Goal: Information Seeking & Learning: Check status

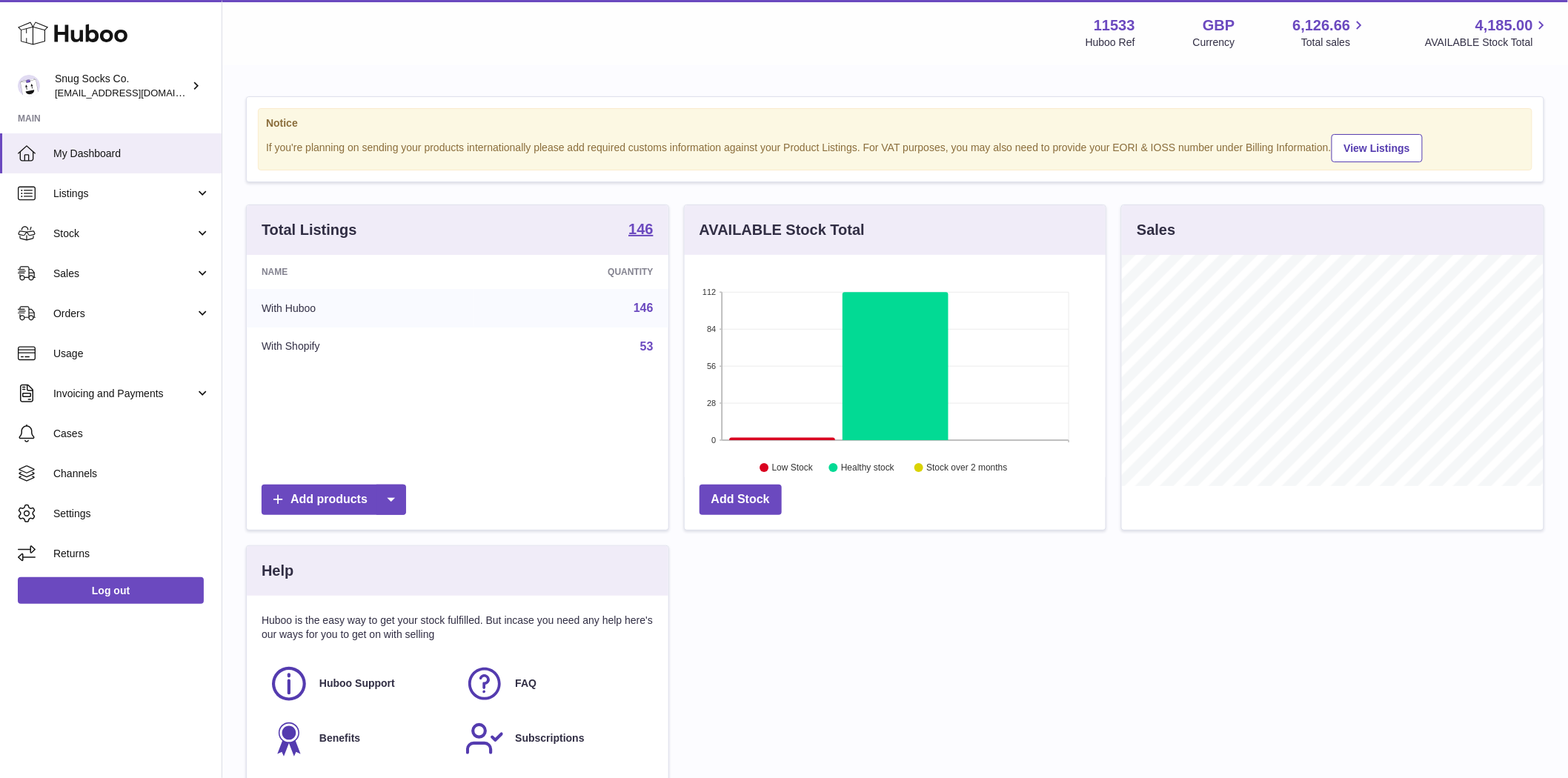
scroll to position [231, 421]
click at [42, 274] on link "Sales" at bounding box center [110, 273] width 221 height 40
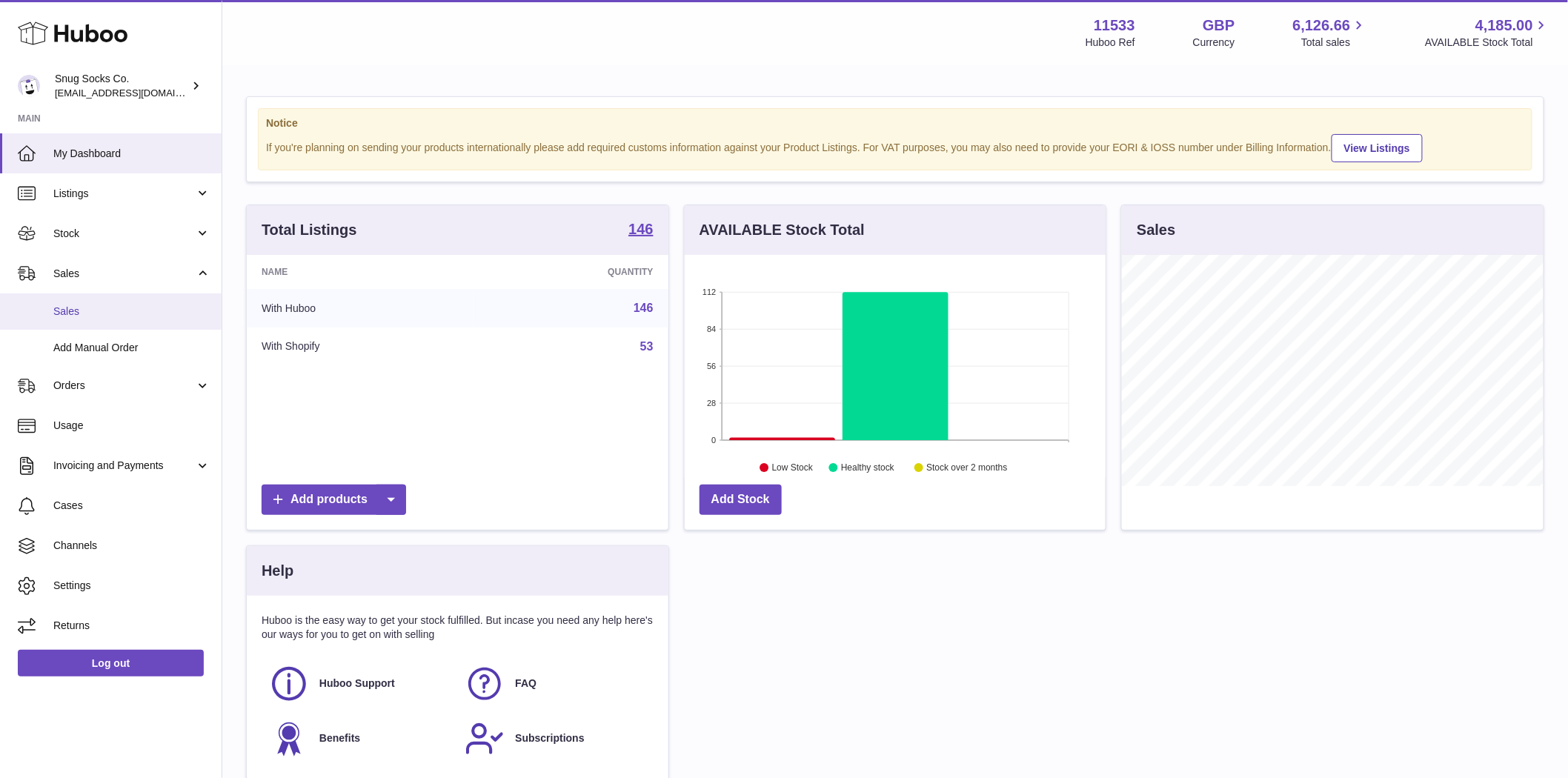
click at [77, 321] on link "Sales" at bounding box center [110, 311] width 221 height 36
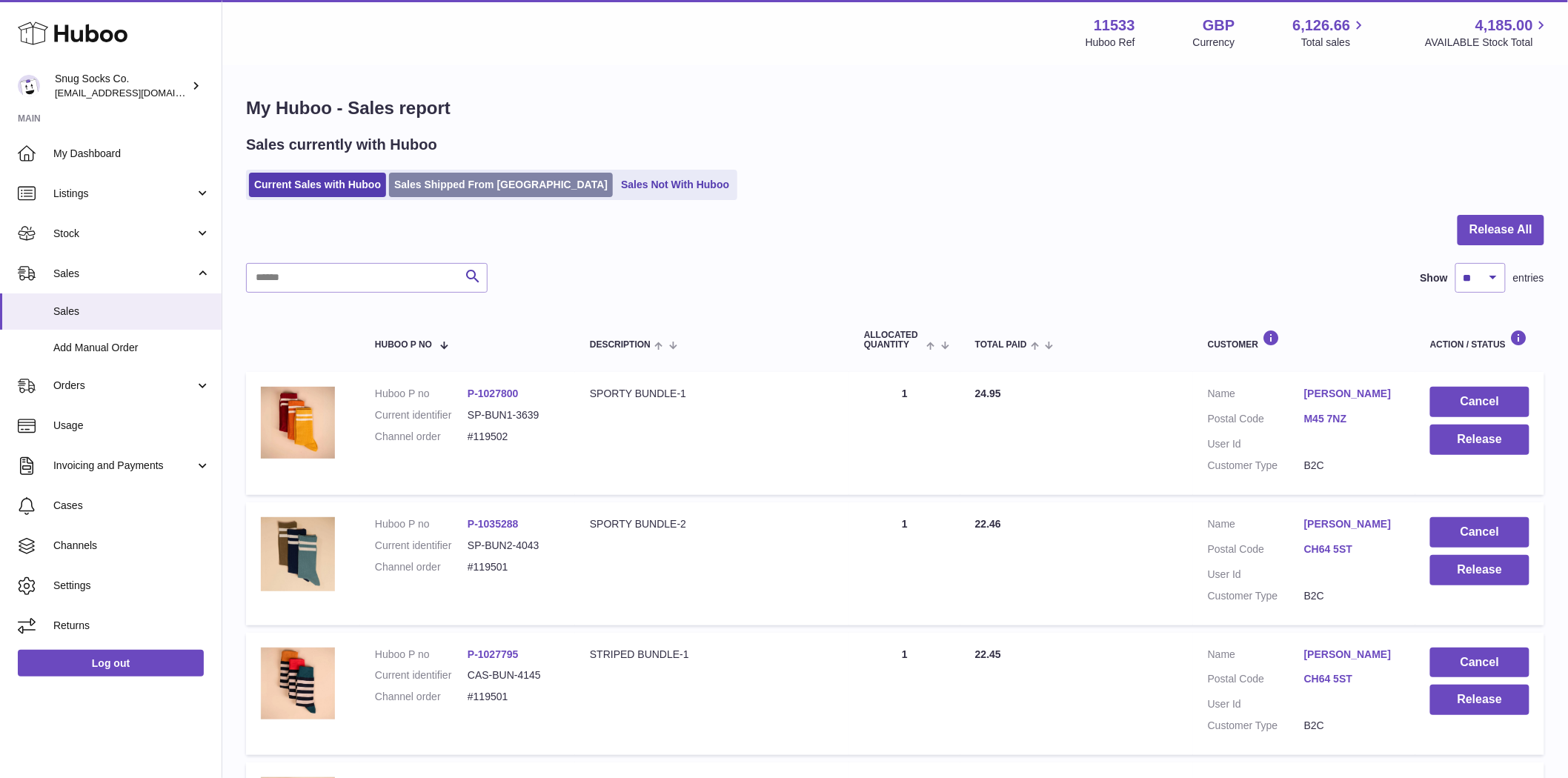
click at [422, 188] on link "Sales Shipped From Huboo" at bounding box center [501, 184] width 224 height 24
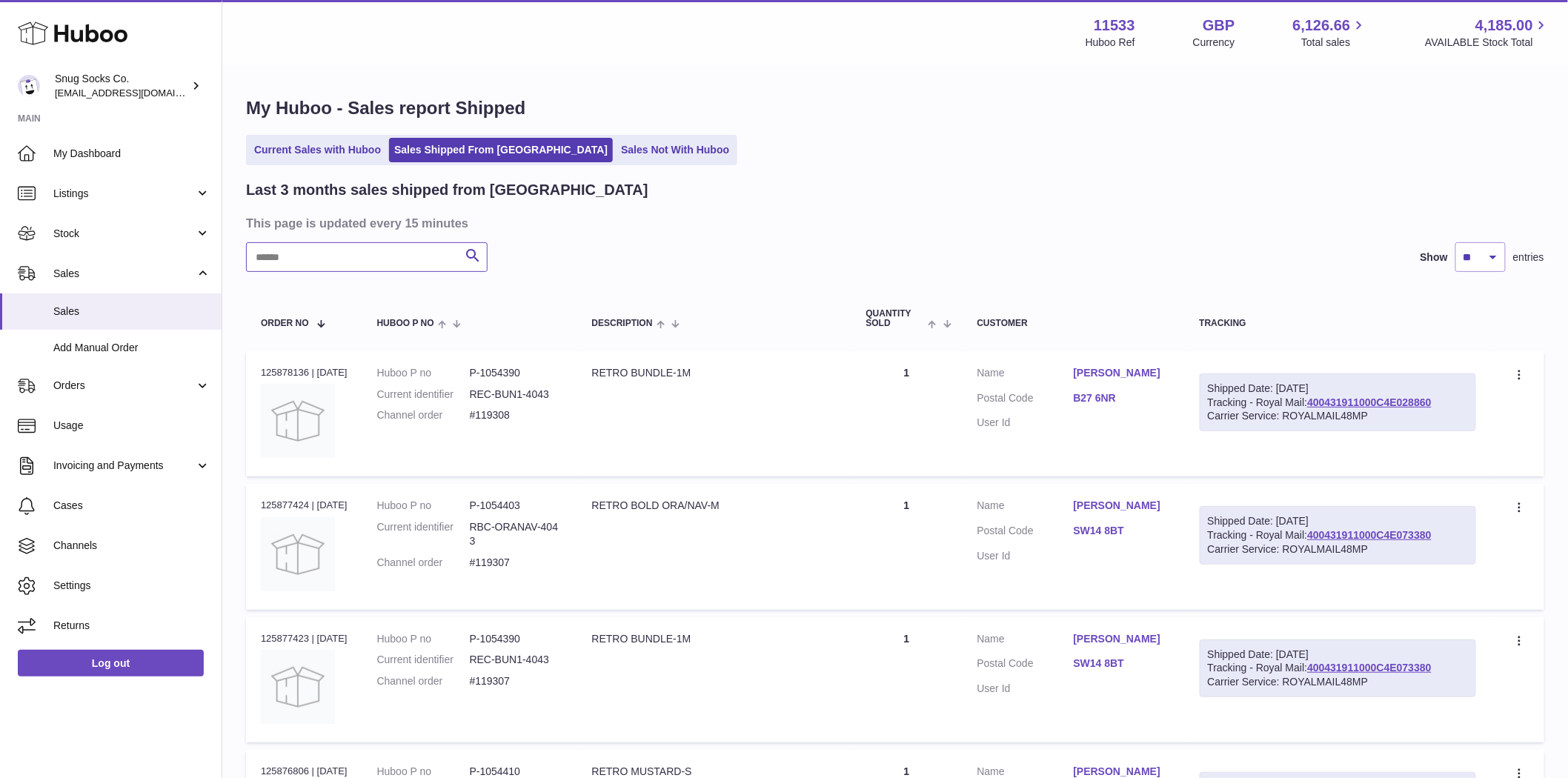
click at [313, 265] on input "text" at bounding box center [367, 256] width 241 height 29
paste input "******"
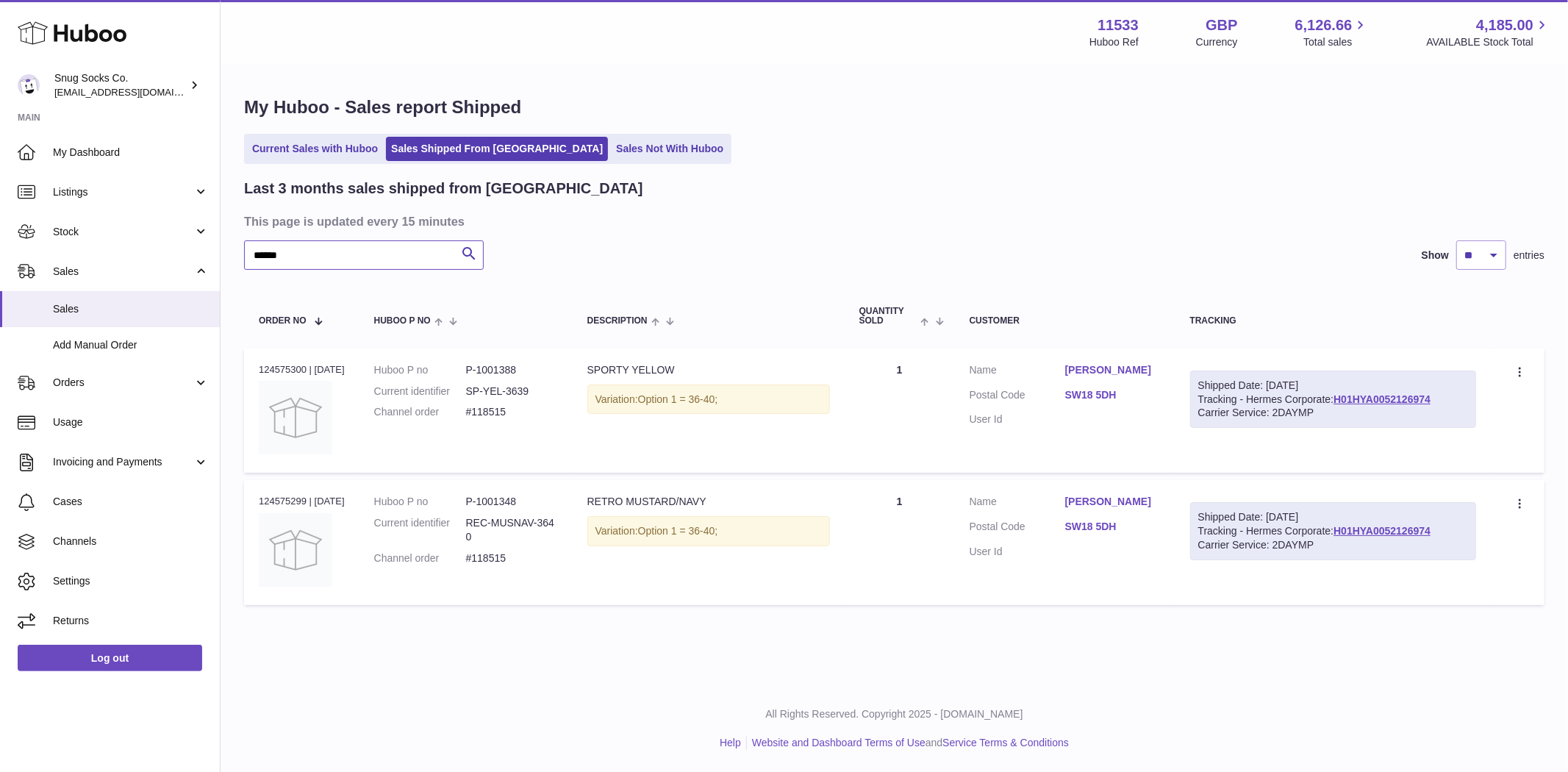
click at [297, 261] on input "******" at bounding box center [364, 254] width 239 height 29
paste input "*"
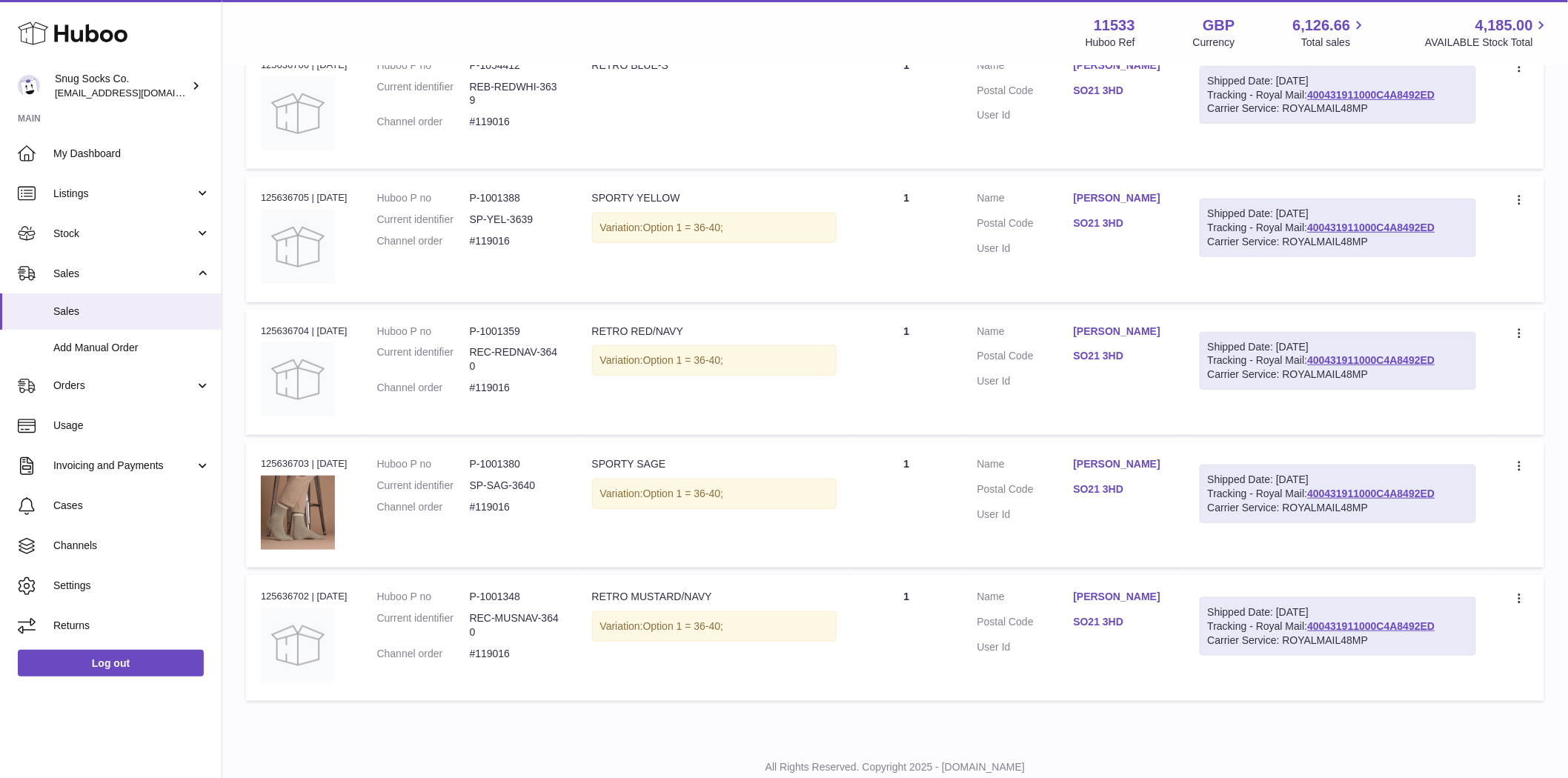
scroll to position [352, 0]
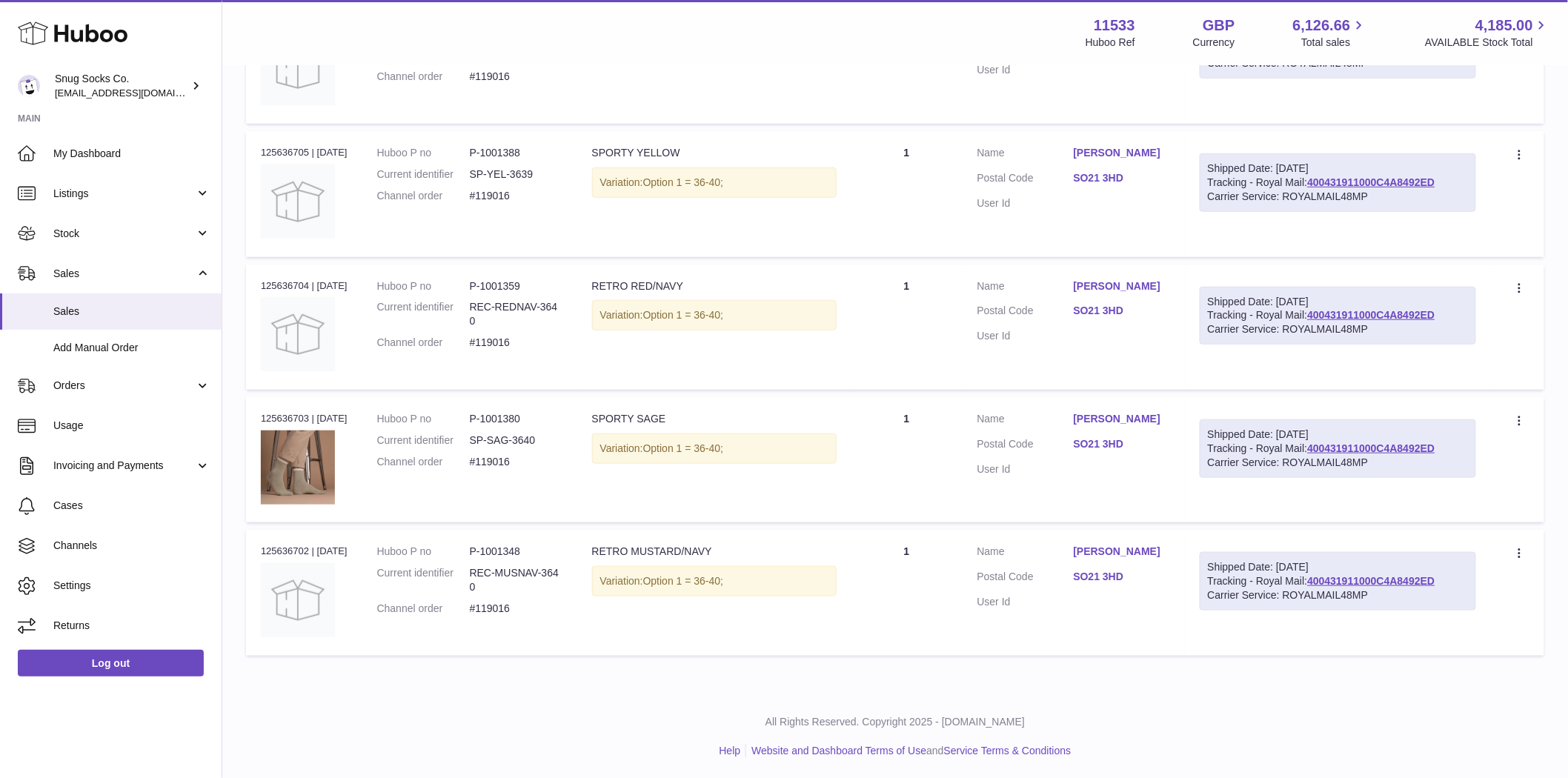
type input "*******"
click at [552, 174] on dd "SP-YEL-3639" at bounding box center [516, 174] width 93 height 14
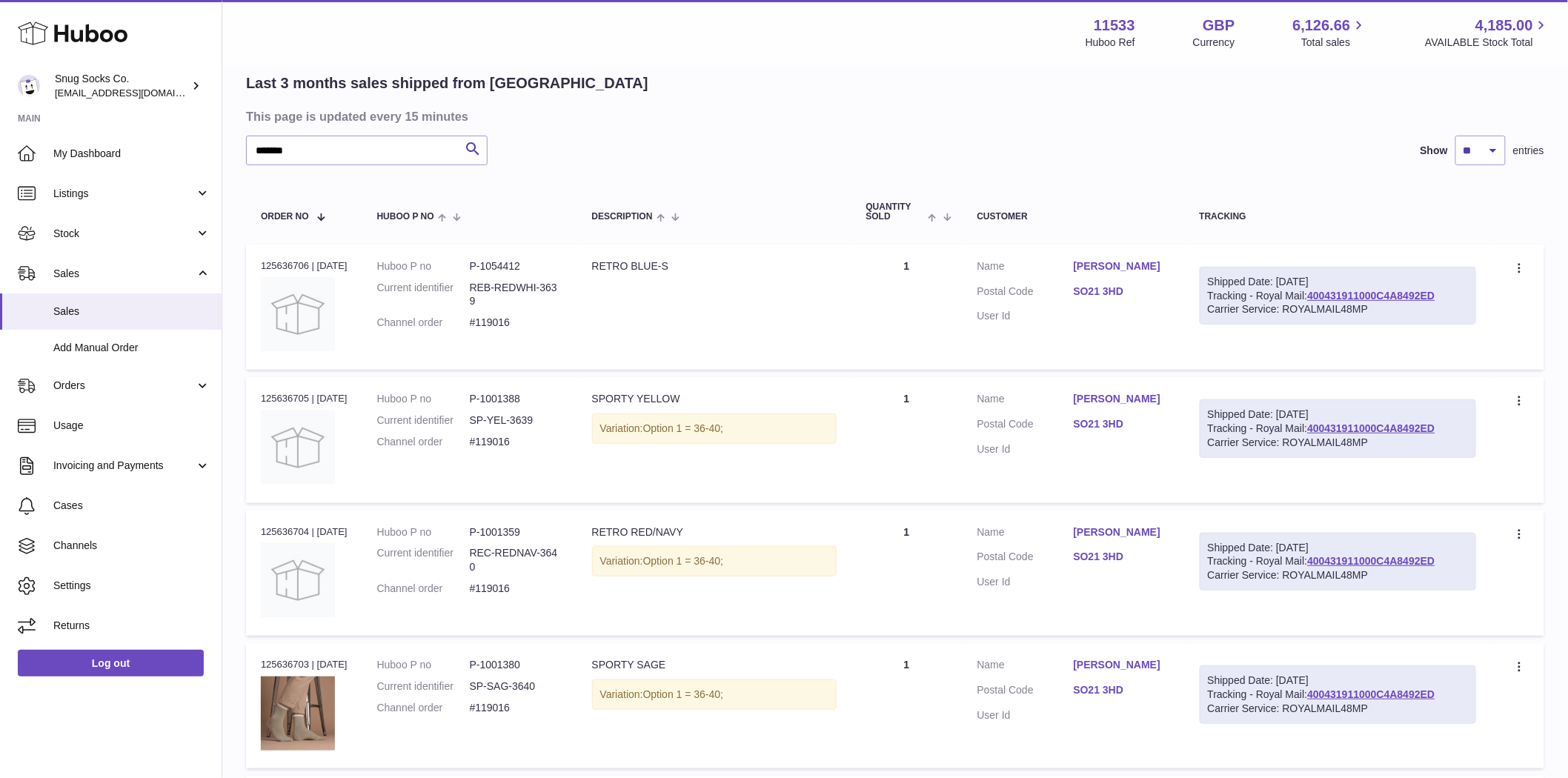
scroll to position [0, 0]
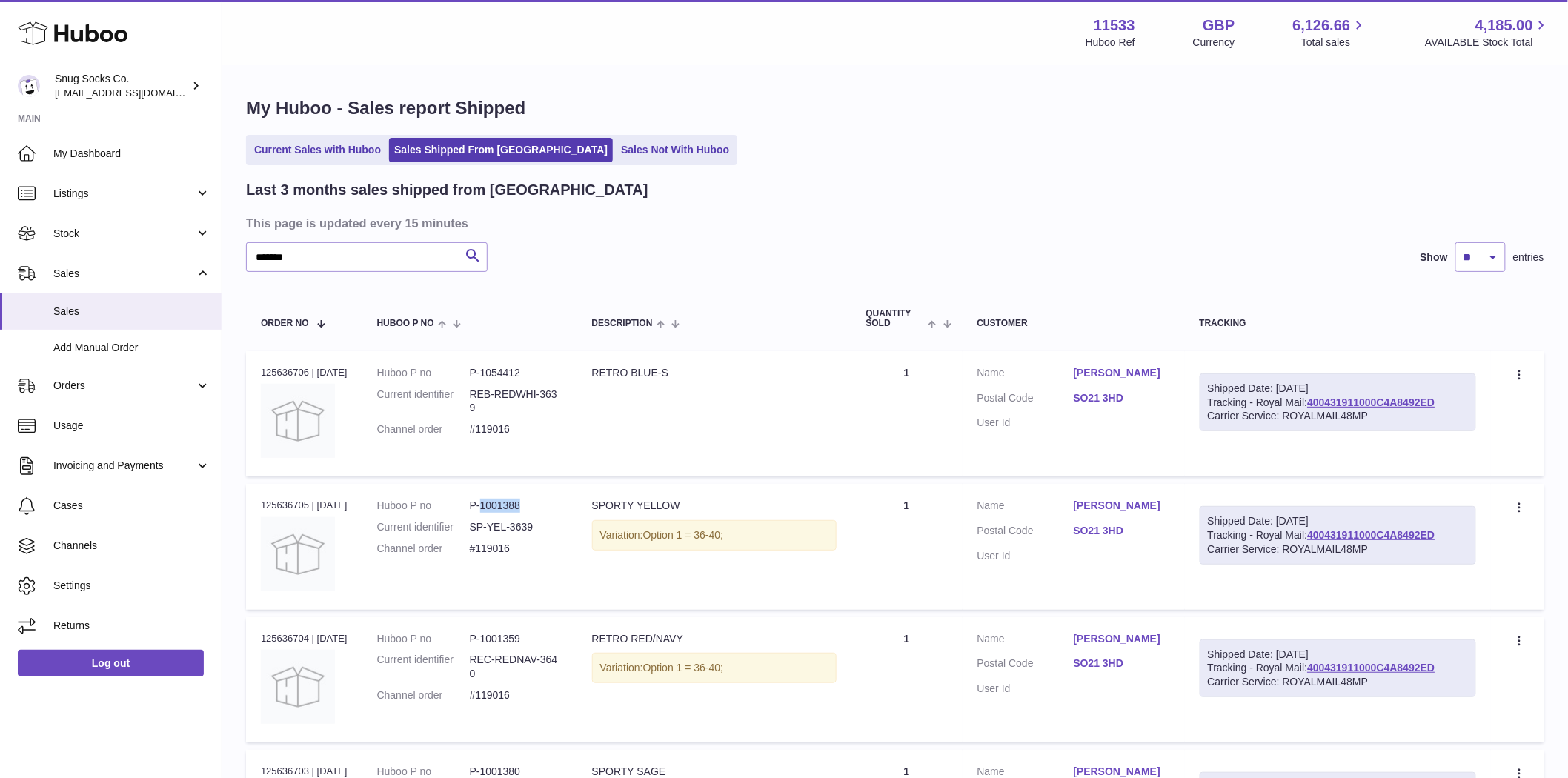
drag, startPoint x: 535, startPoint y: 507, endPoint x: 494, endPoint y: 504, distance: 41.1
click at [494, 504] on dd "P-1001388" at bounding box center [516, 505] width 93 height 14
copy dd "1001388"
click at [670, 523] on div "Variation: Option 1 = 36-40;" at bounding box center [714, 535] width 245 height 30
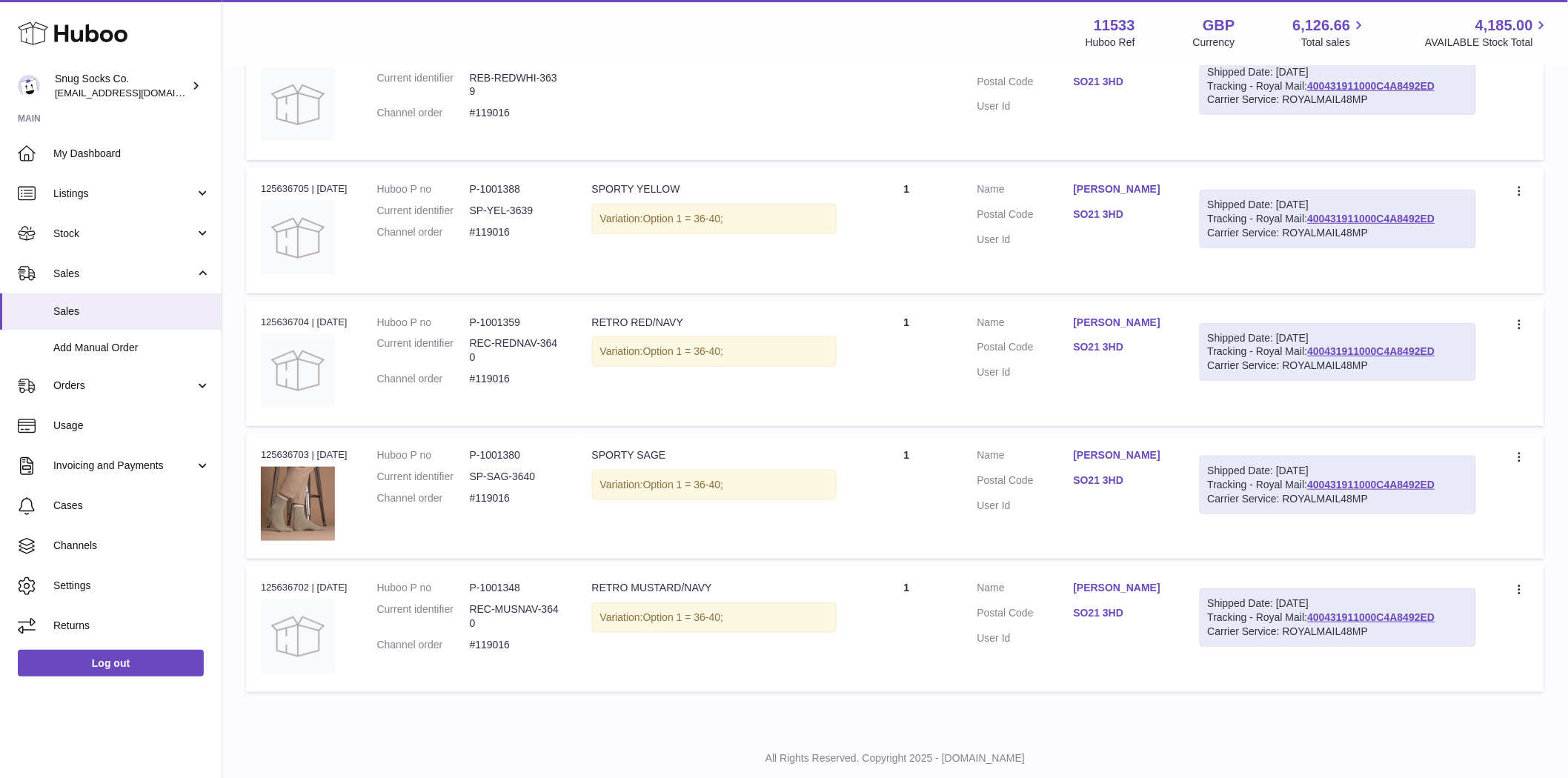
scroll to position [352, 0]
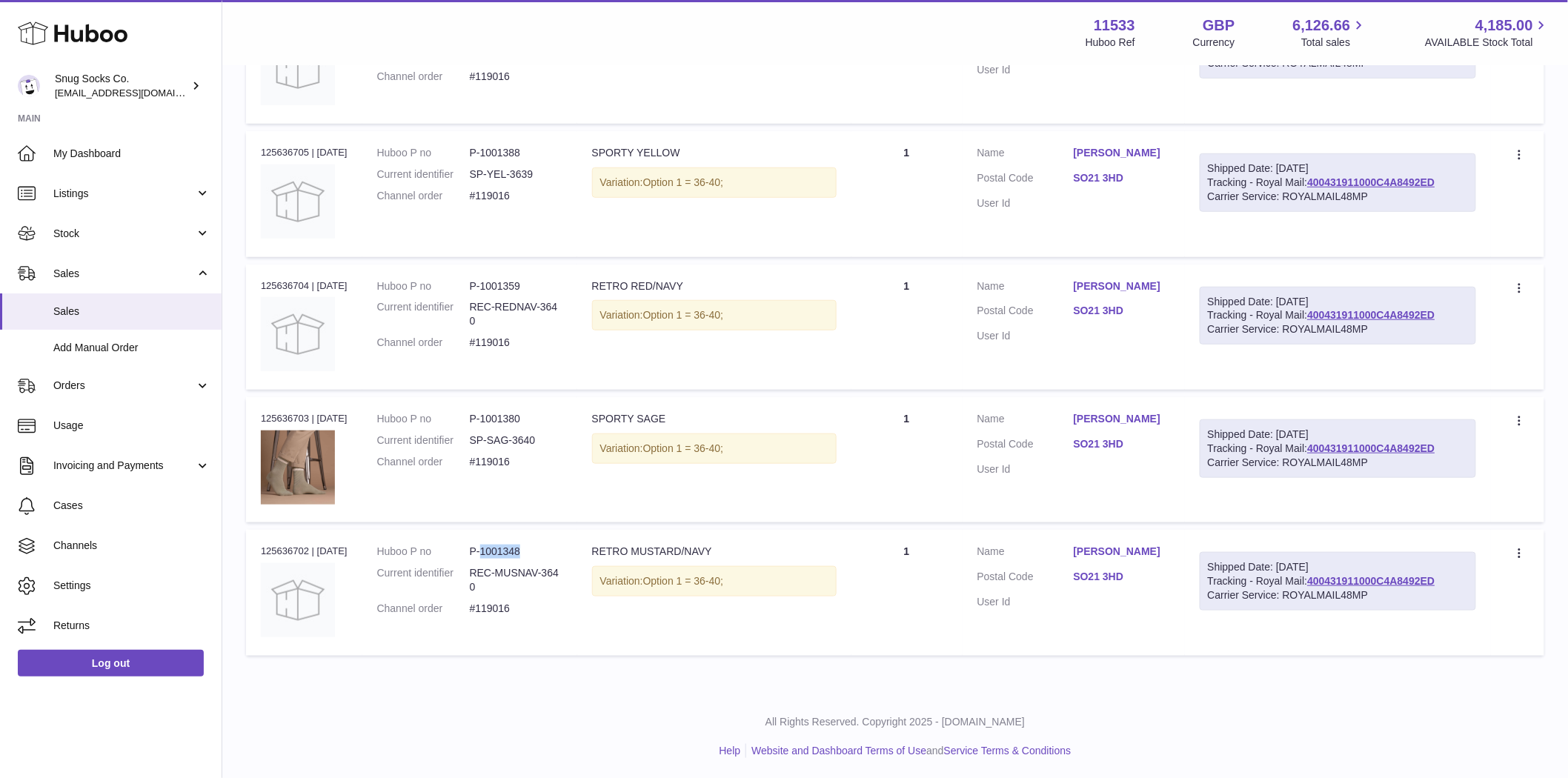
drag, startPoint x: 534, startPoint y: 550, endPoint x: 492, endPoint y: 556, distance: 42.4
click at [492, 556] on dd "P-1001348" at bounding box center [516, 551] width 93 height 14
copy dd "1001348"
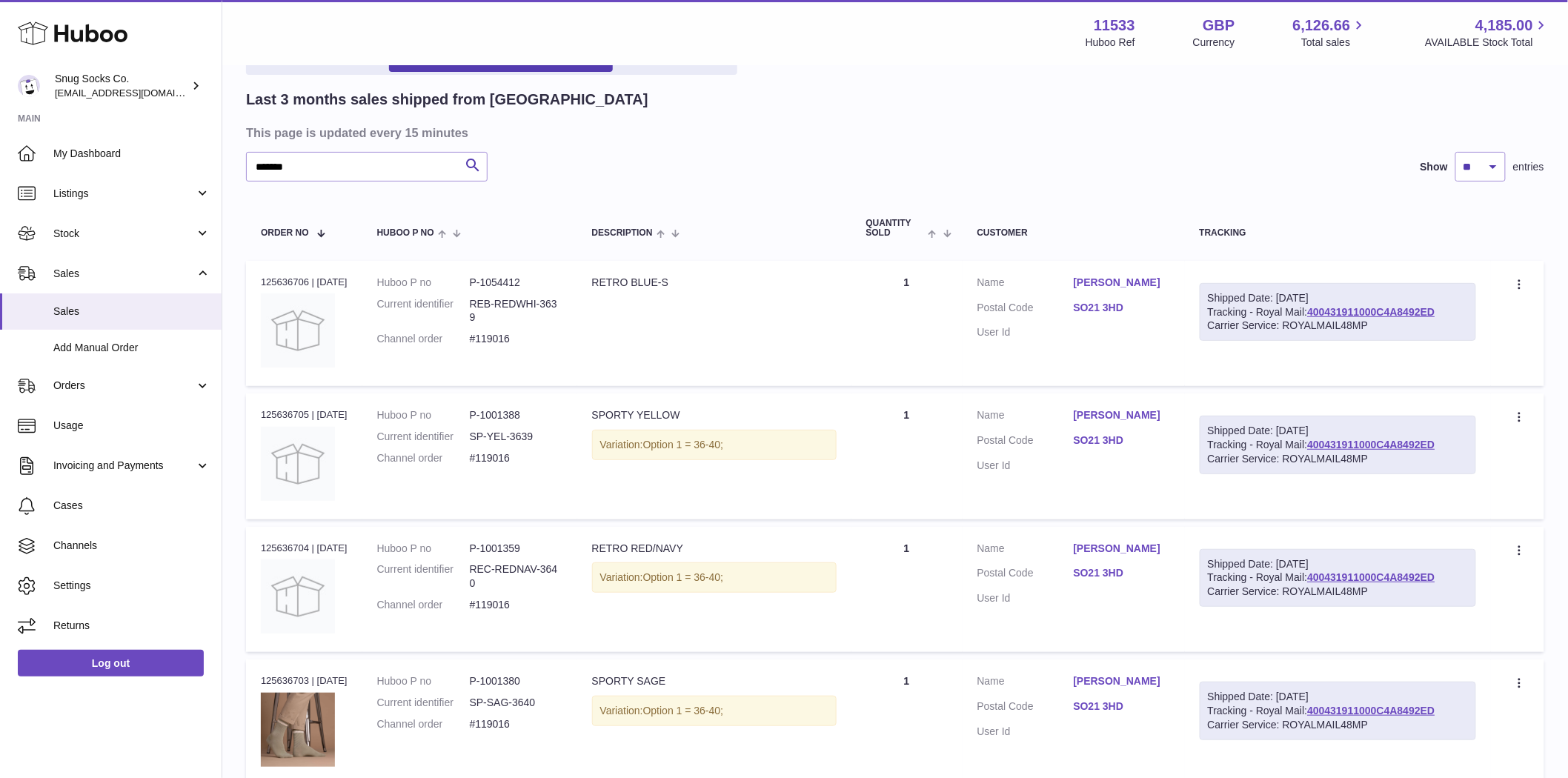
scroll to position [0, 0]
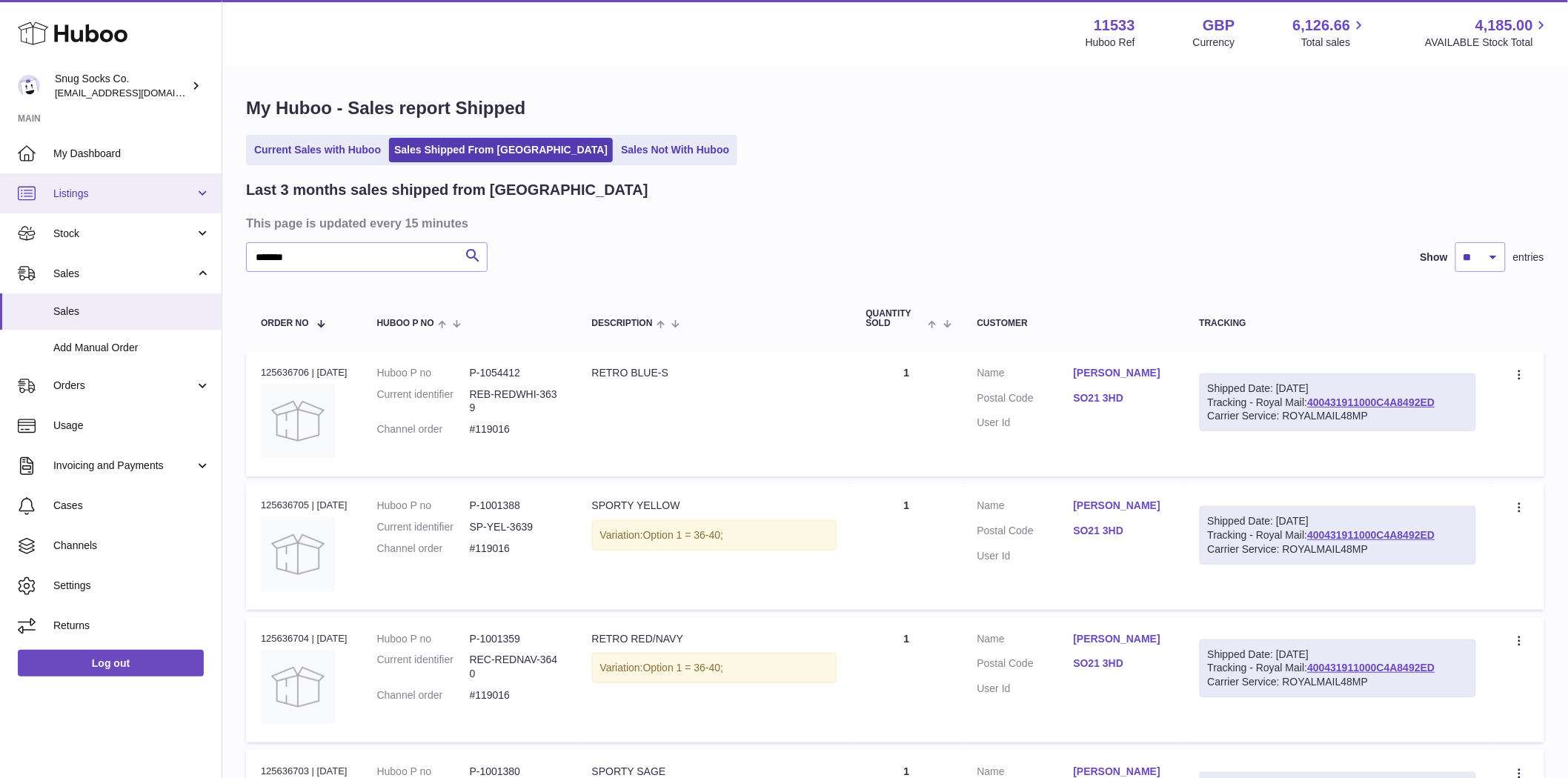
click at [94, 194] on span "Listings" at bounding box center [124, 194] width 141 height 14
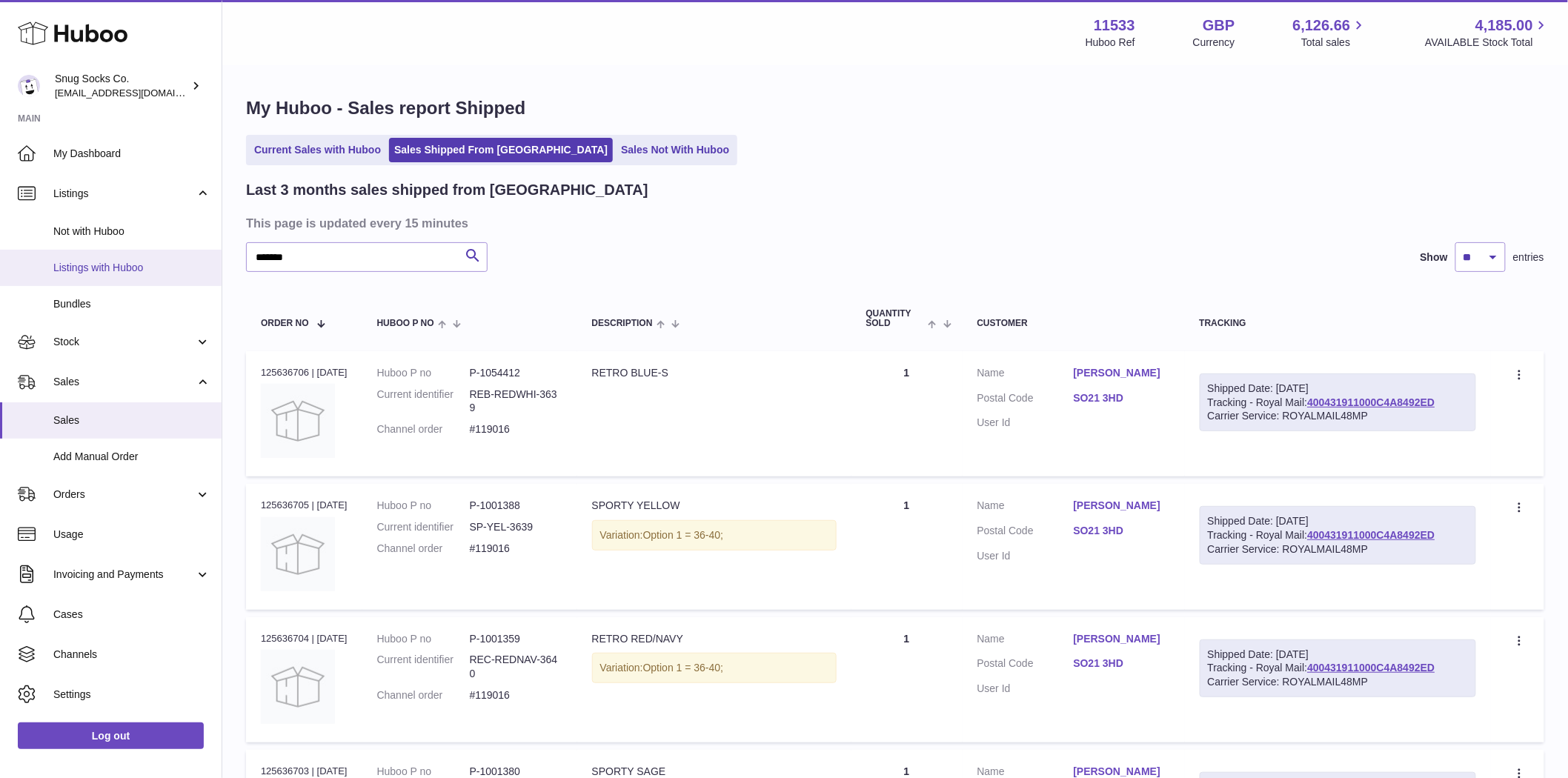
click at [112, 270] on span "Listings with Huboo" at bounding box center [132, 267] width 157 height 14
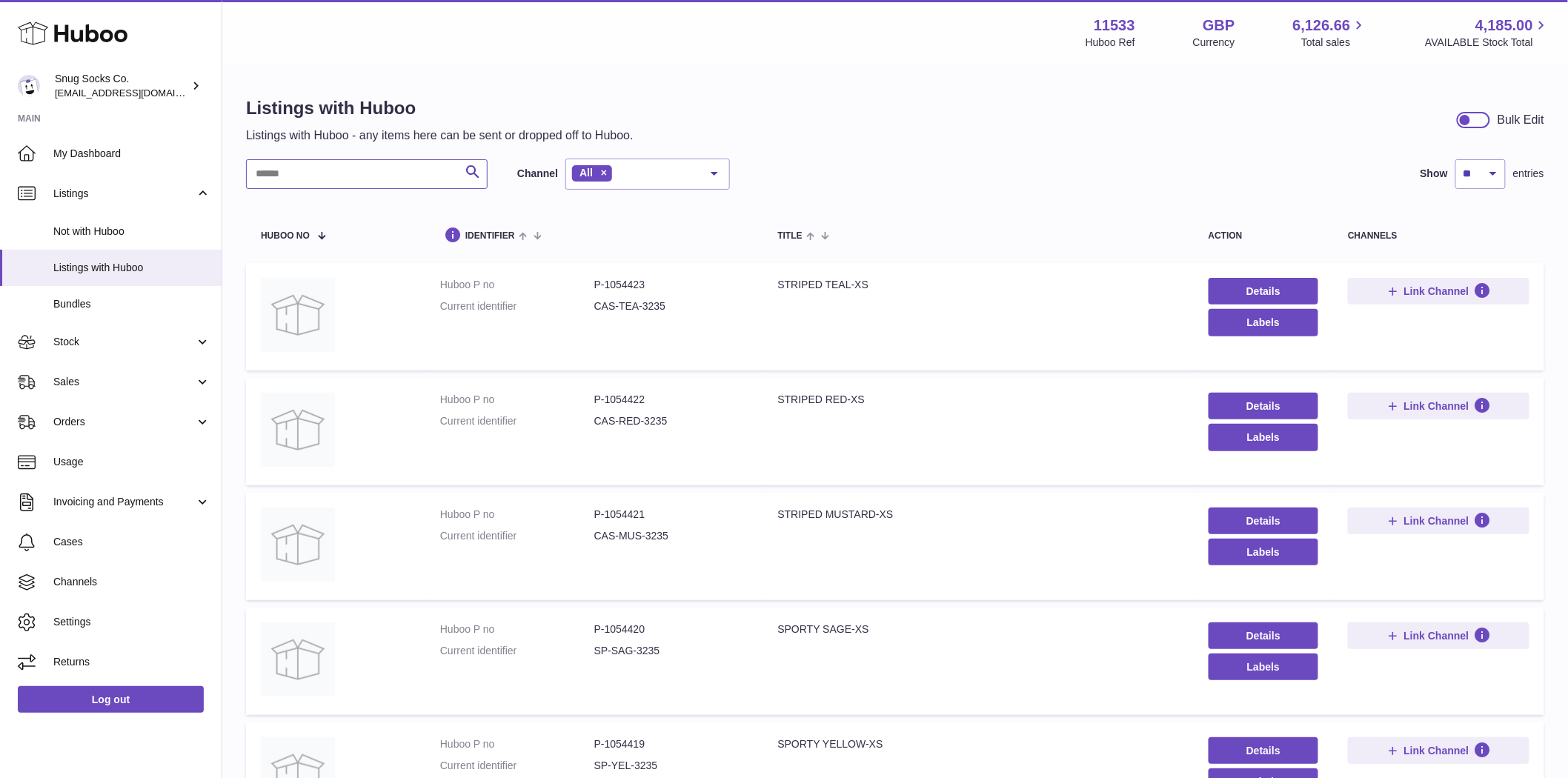
click at [308, 179] on input "text" at bounding box center [367, 174] width 241 height 29
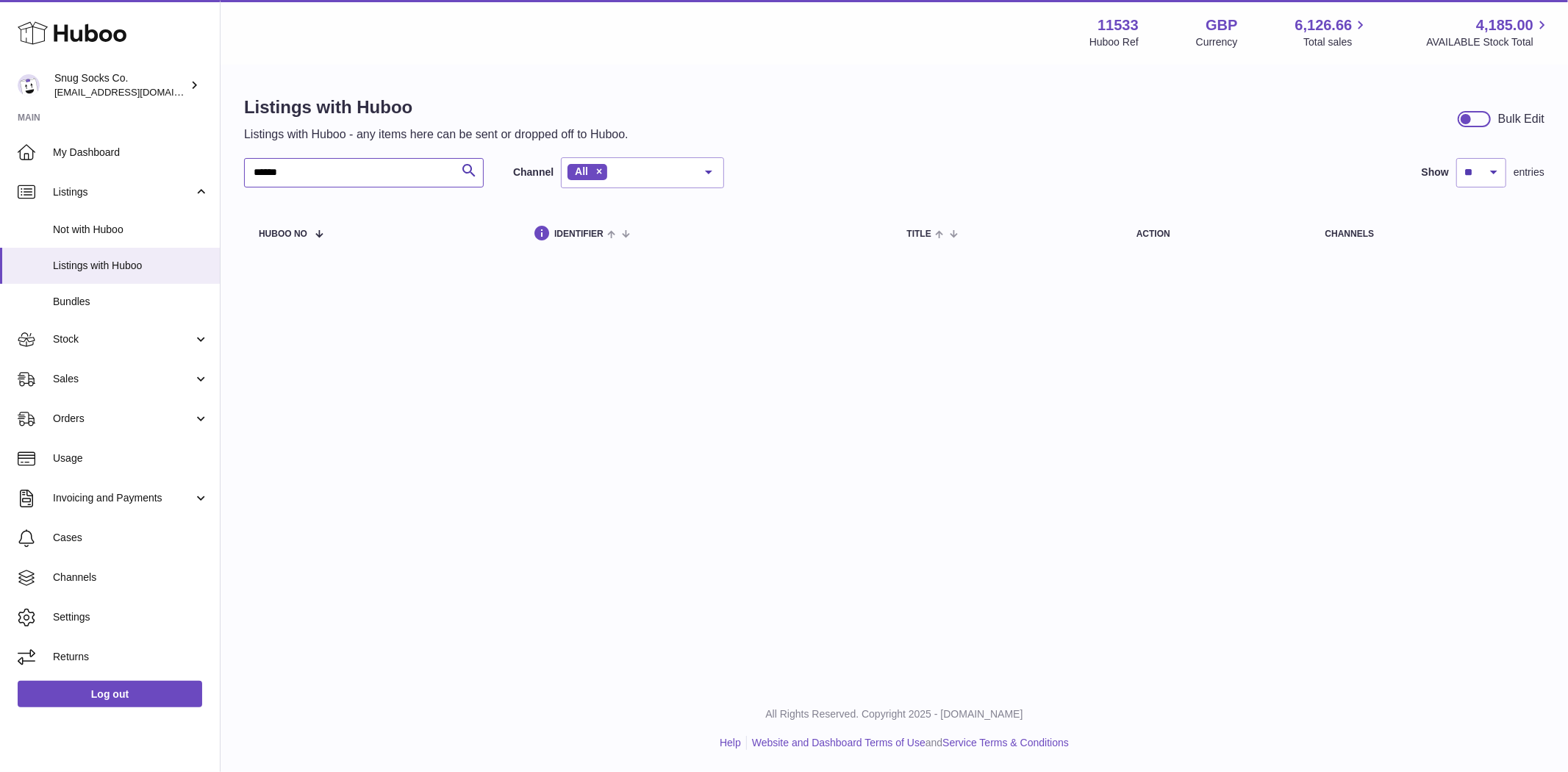
type input "*******"
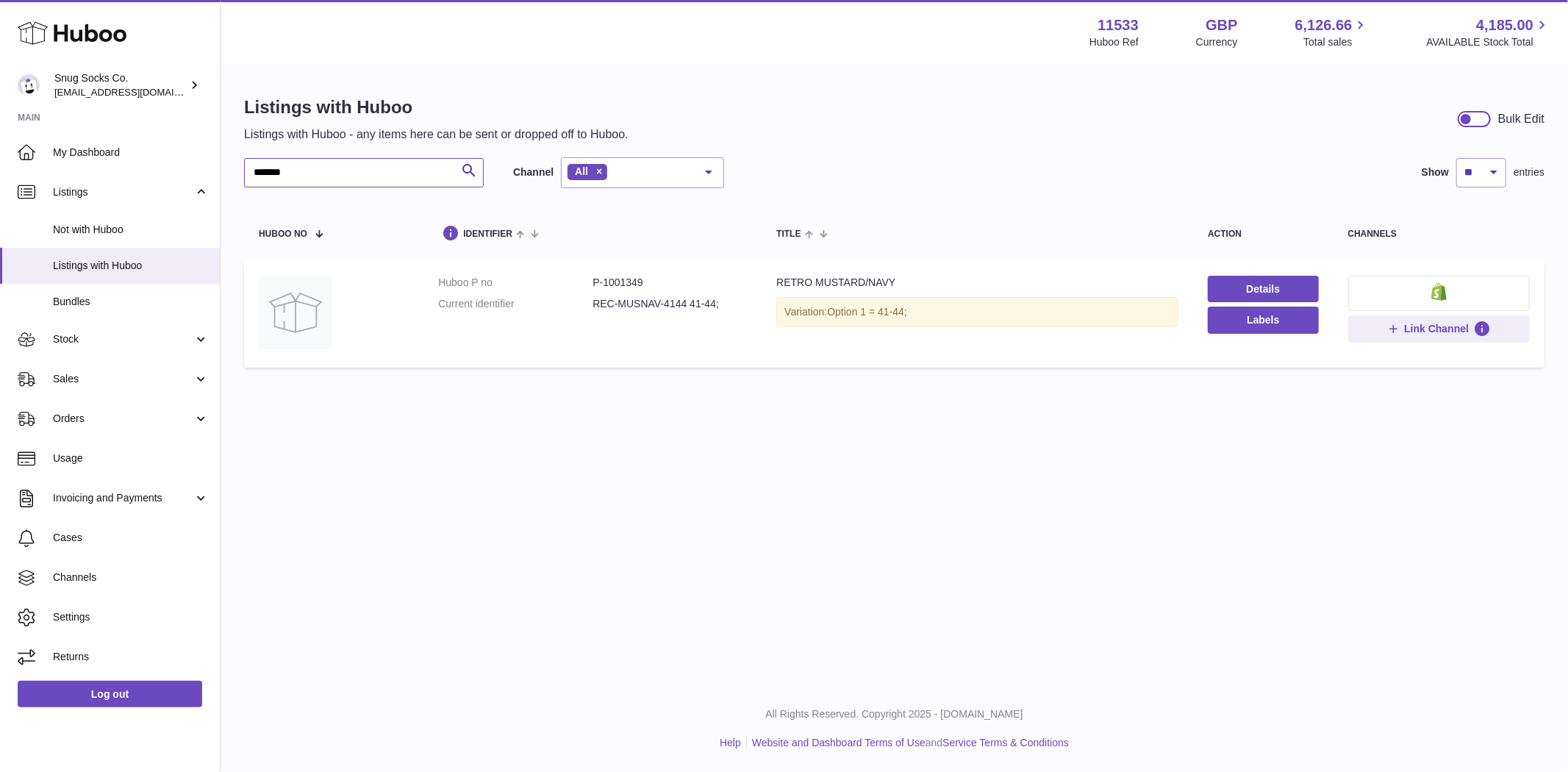
click at [377, 180] on input "*******" at bounding box center [364, 172] width 239 height 29
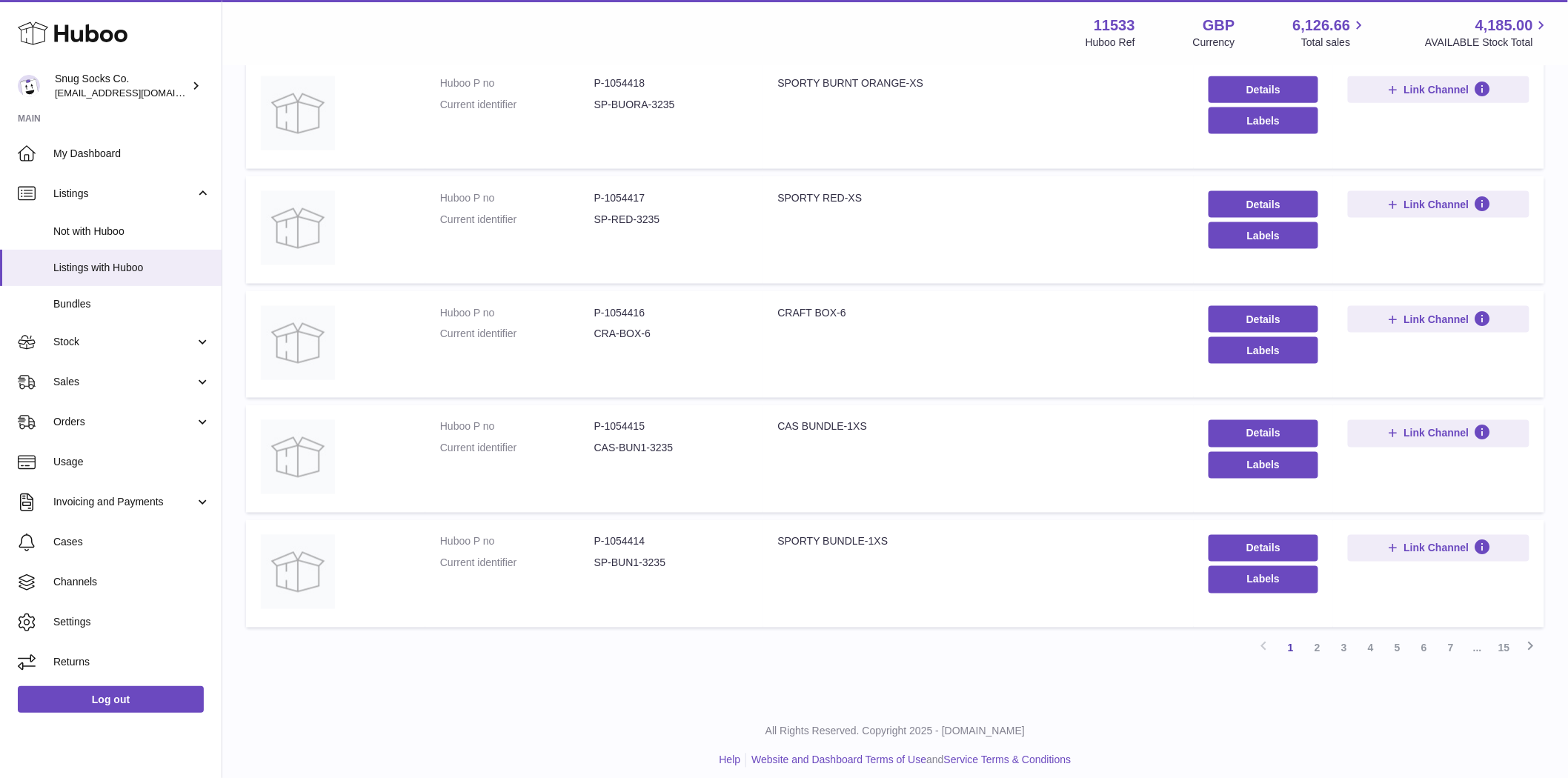
scroll to position [784, 0]
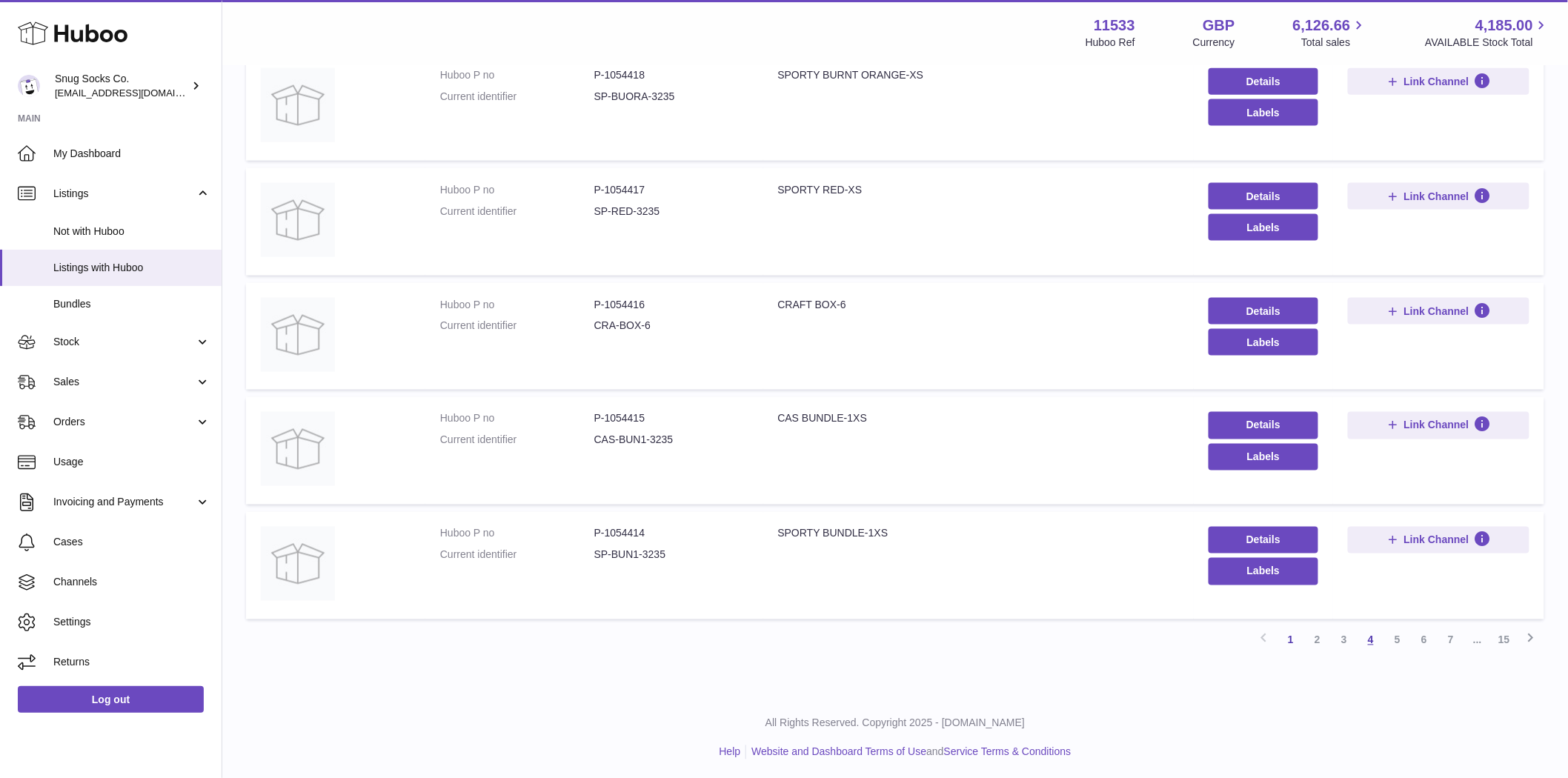
click at [1376, 637] on link "4" at bounding box center [1371, 640] width 27 height 27
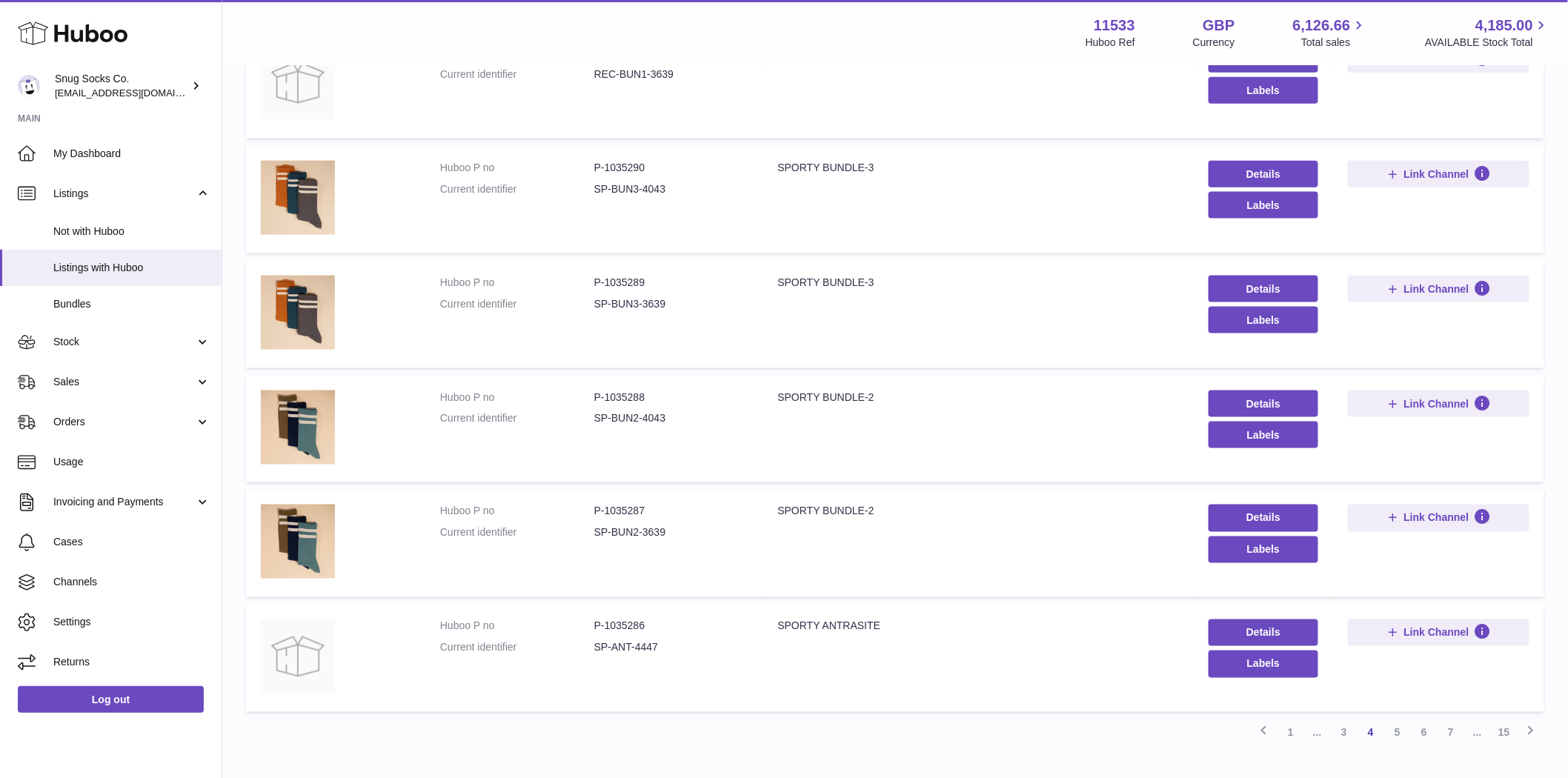
scroll to position [784, 0]
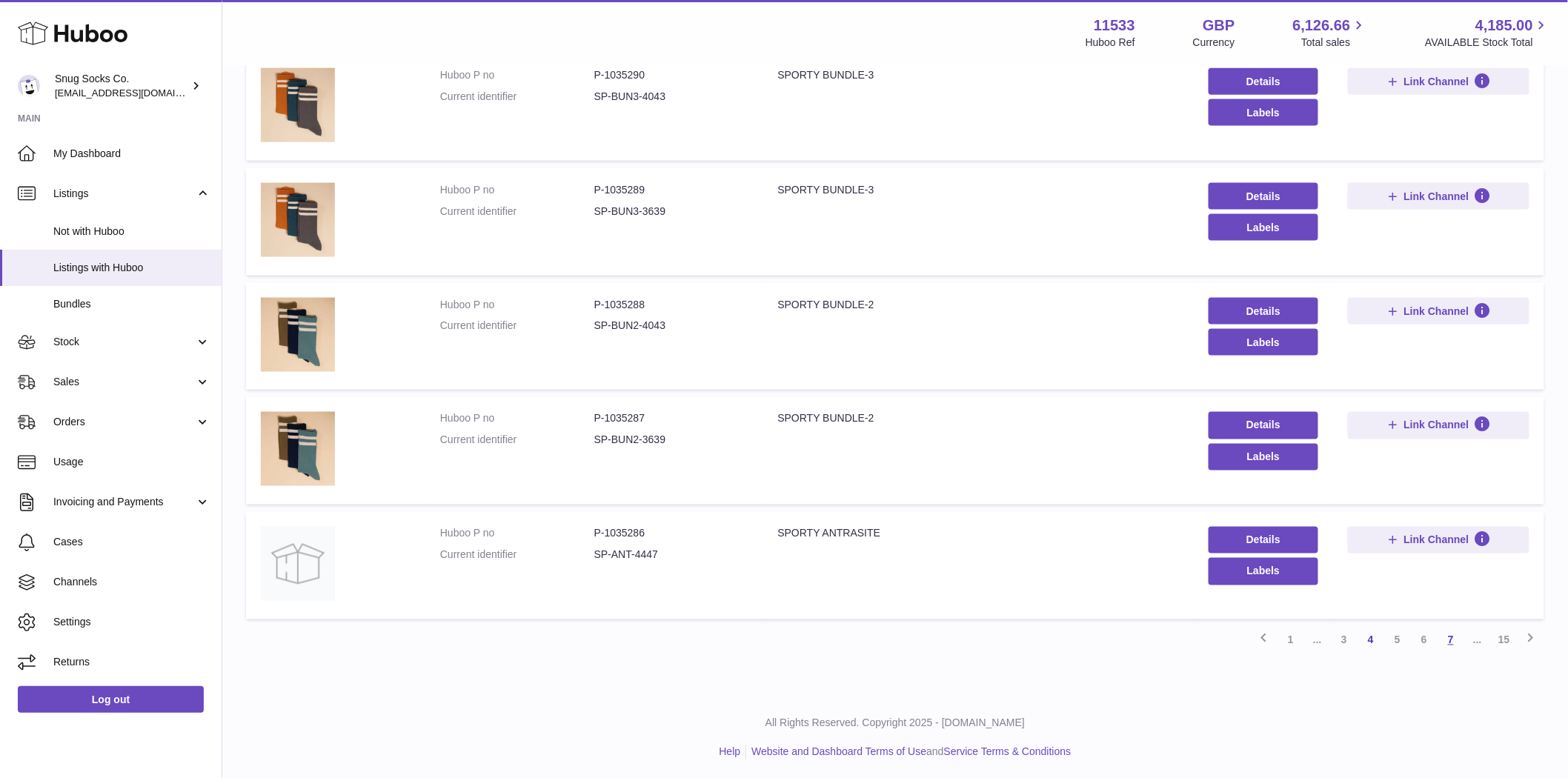
click at [1444, 639] on link "7" at bounding box center [1450, 640] width 27 height 27
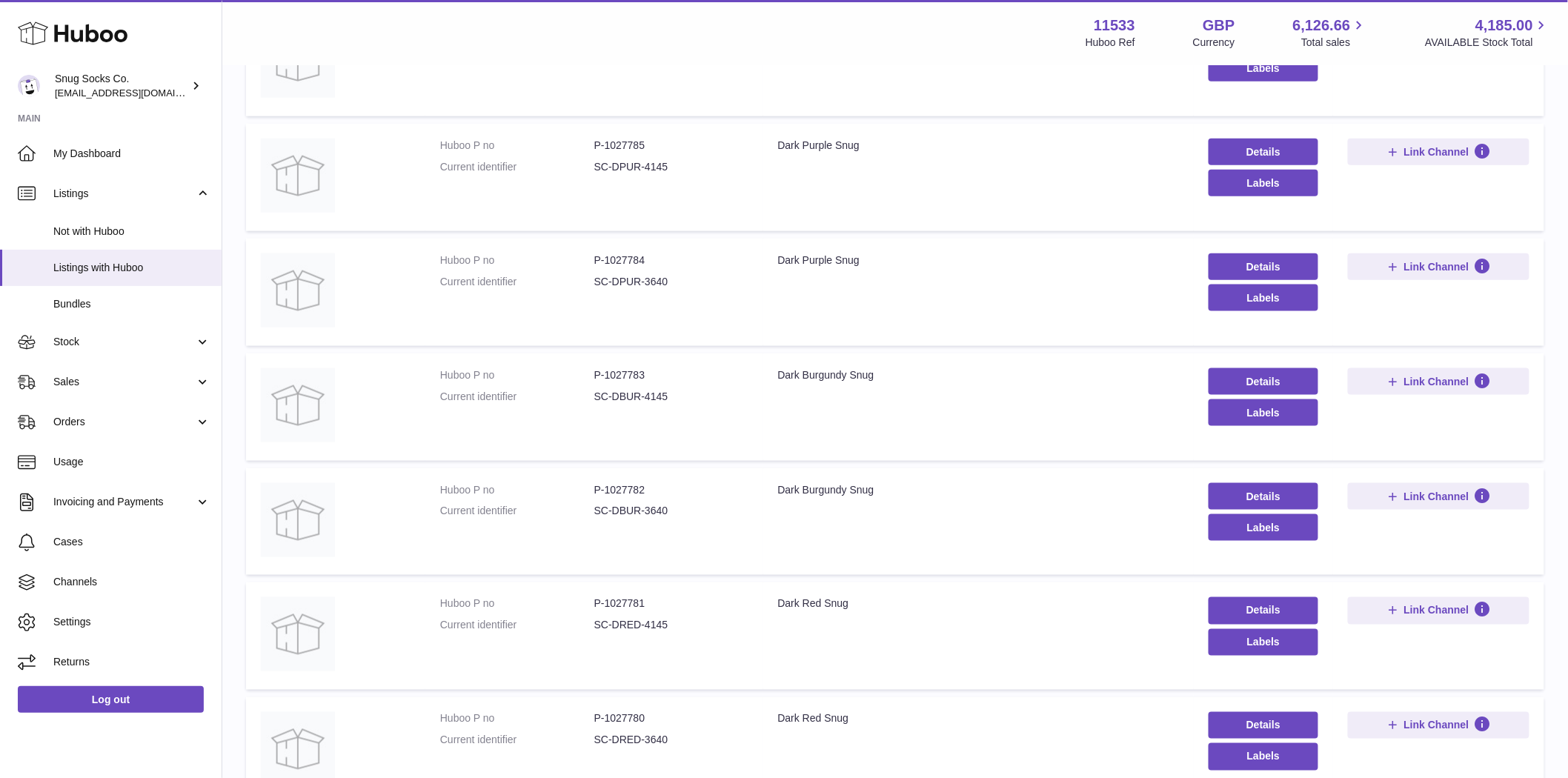
scroll to position [784, 0]
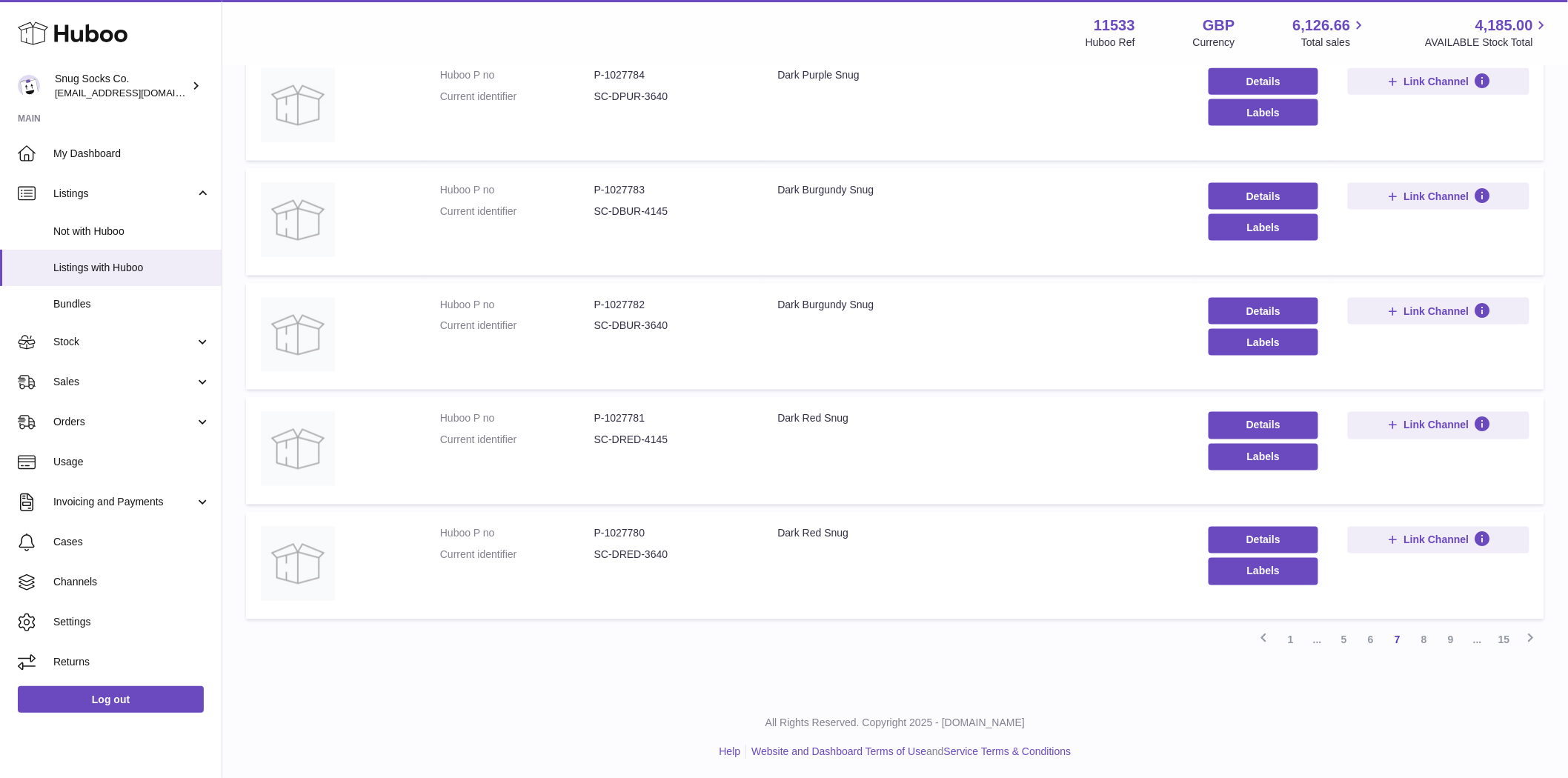
click at [1454, 642] on link "9" at bounding box center [1450, 640] width 27 height 27
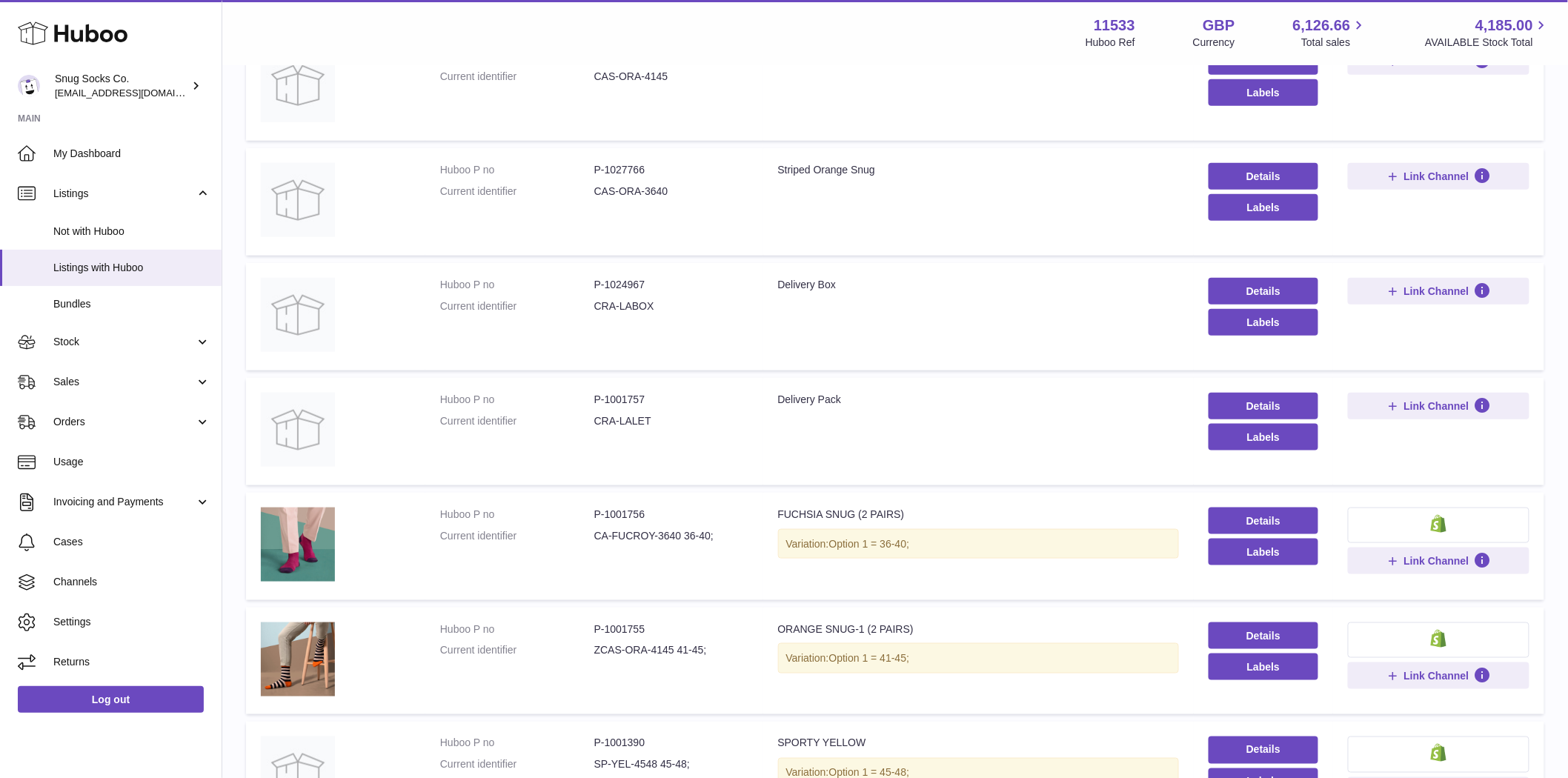
scroll to position [784, 0]
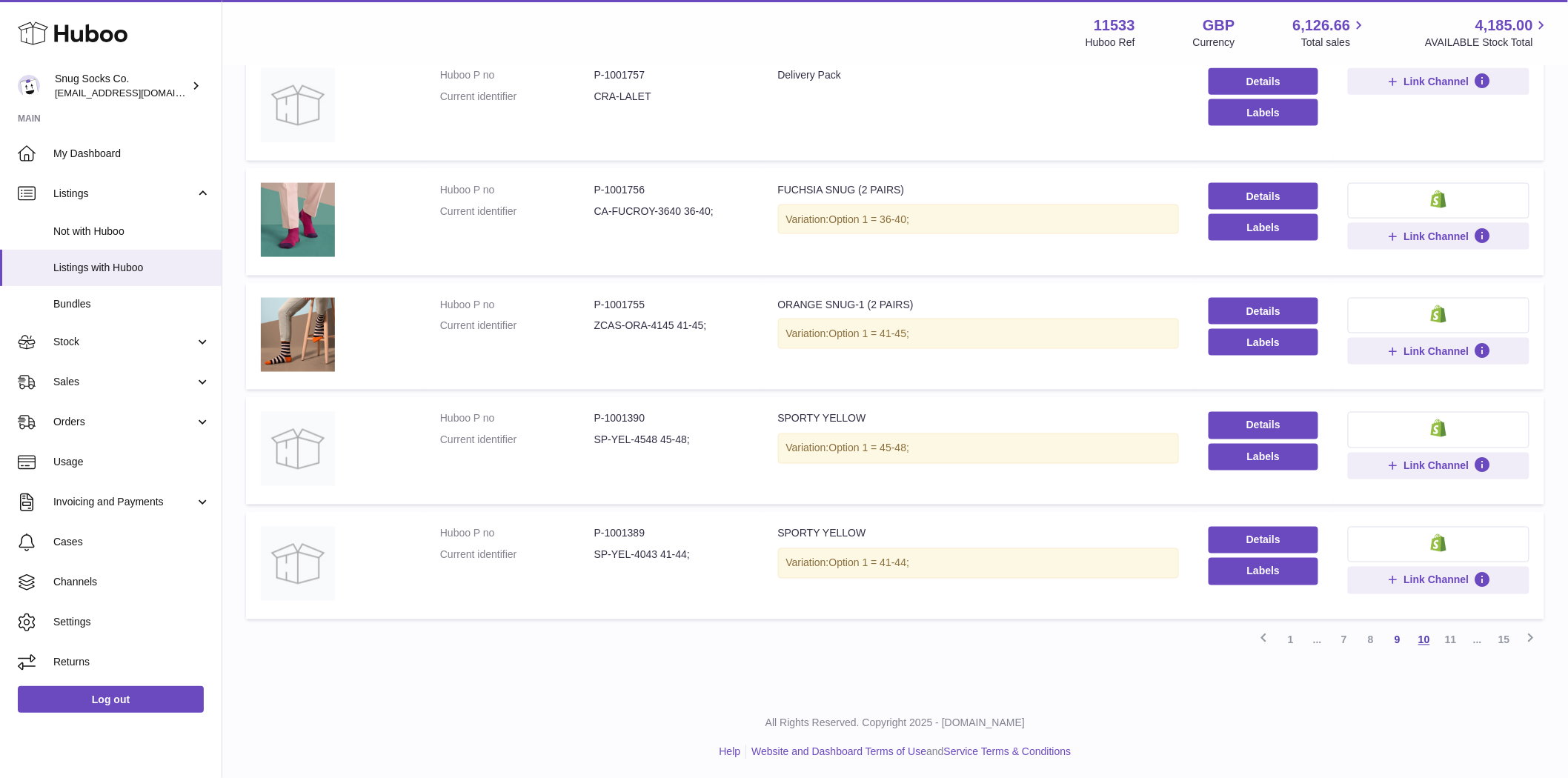
click at [1424, 640] on link "10" at bounding box center [1424, 640] width 27 height 27
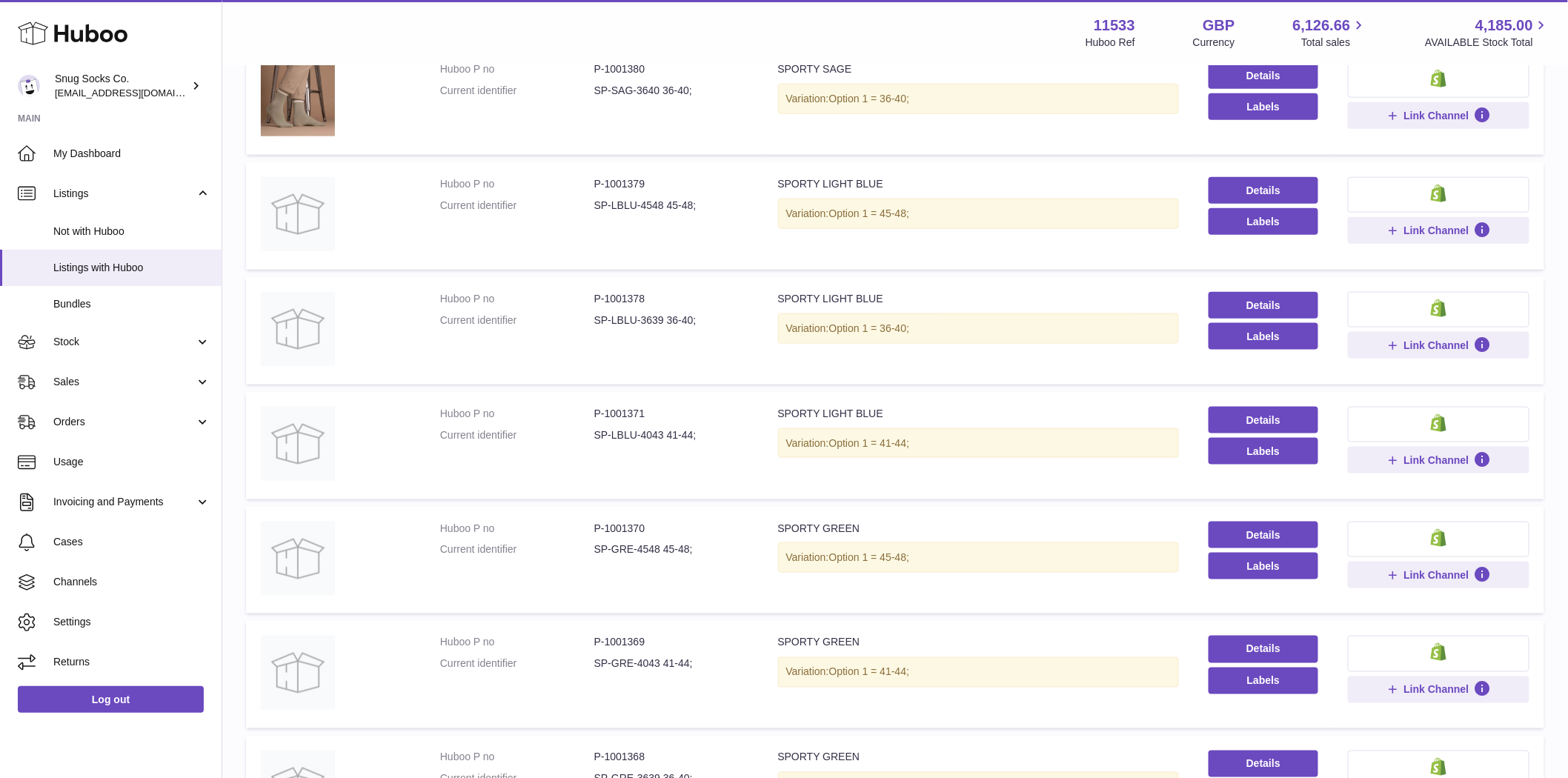
scroll to position [784, 0]
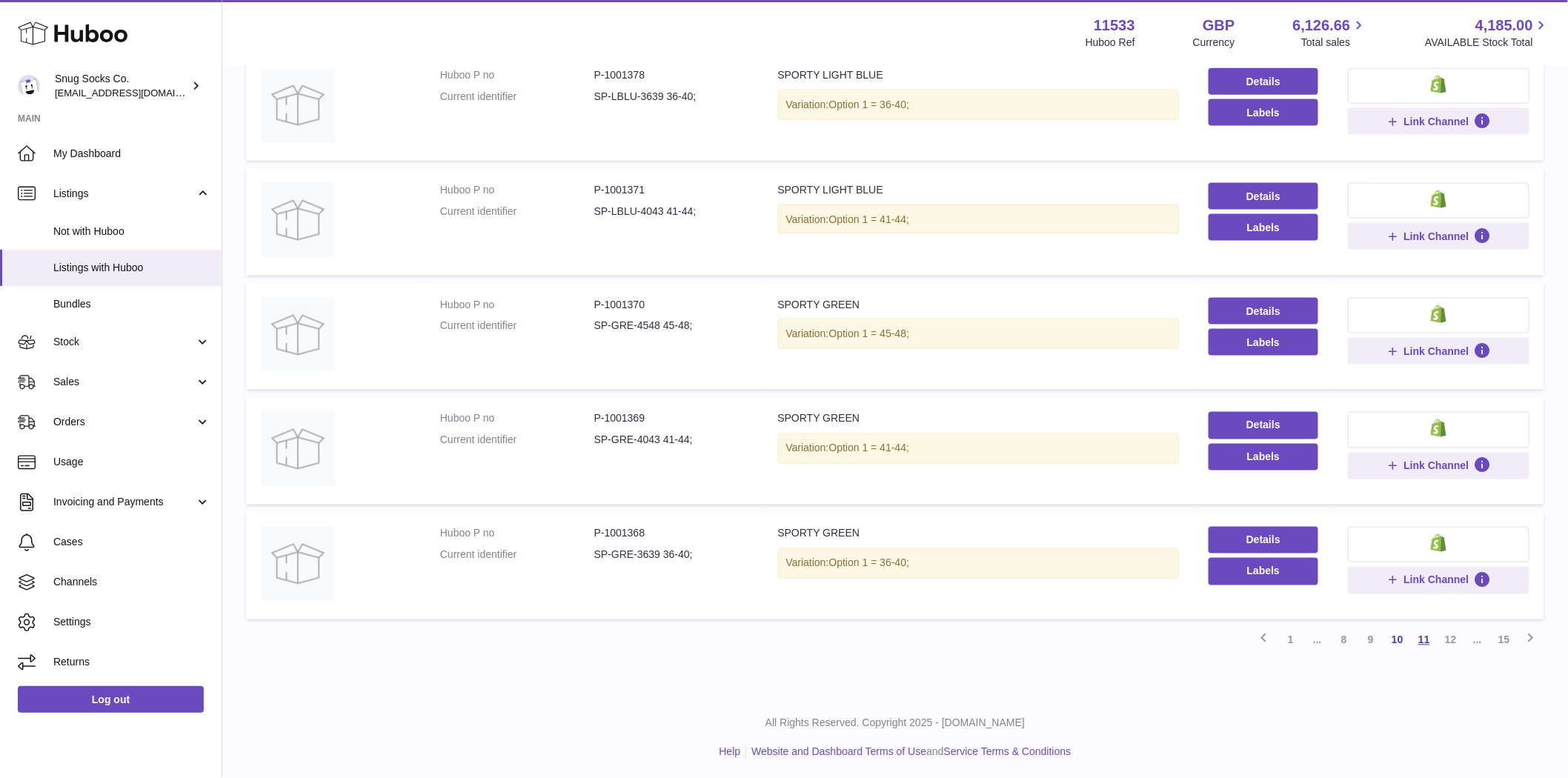
click at [1431, 647] on link "11" at bounding box center [1424, 640] width 27 height 27
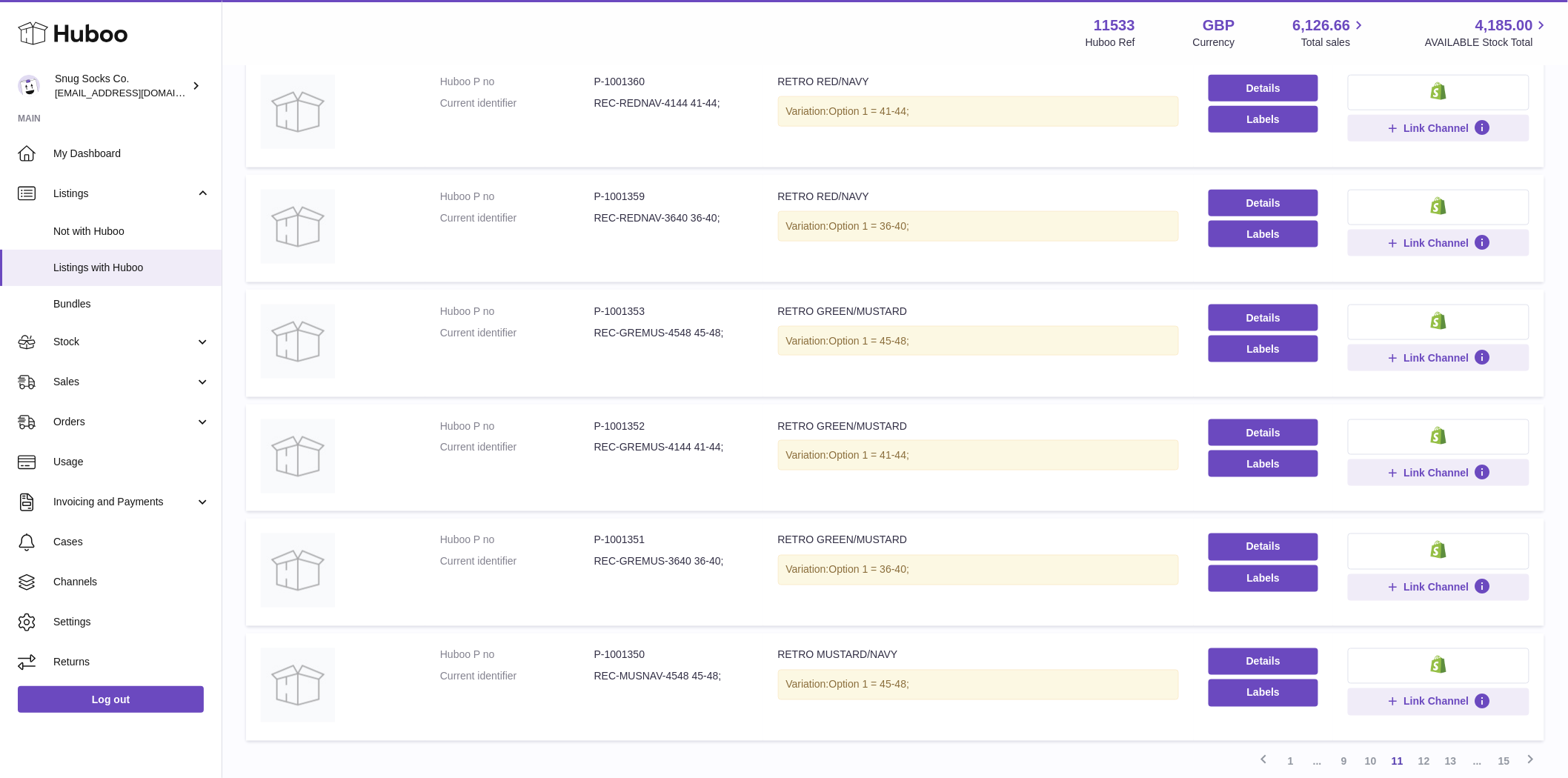
scroll to position [784, 0]
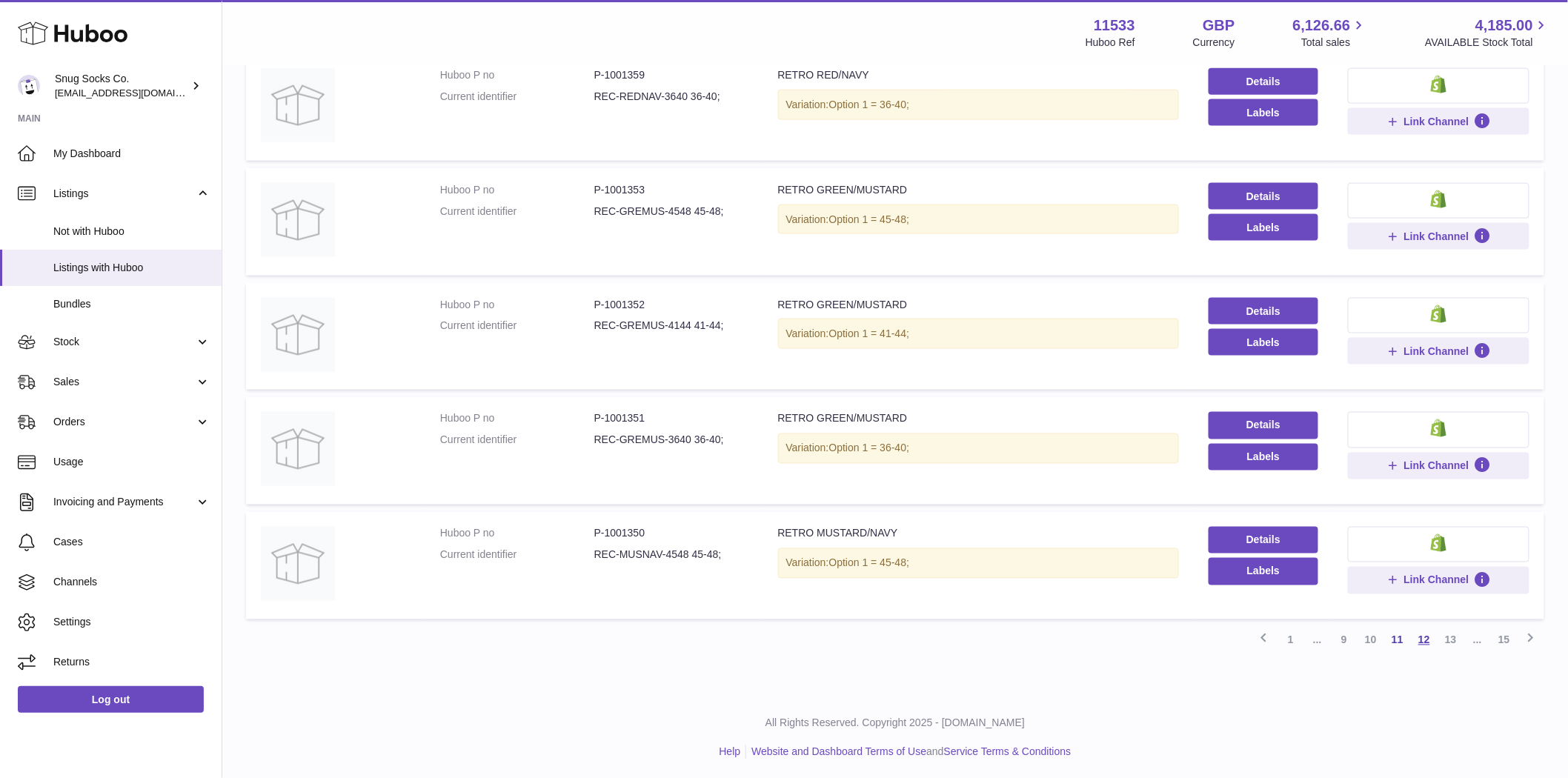
click at [1429, 638] on link "12" at bounding box center [1424, 640] width 27 height 27
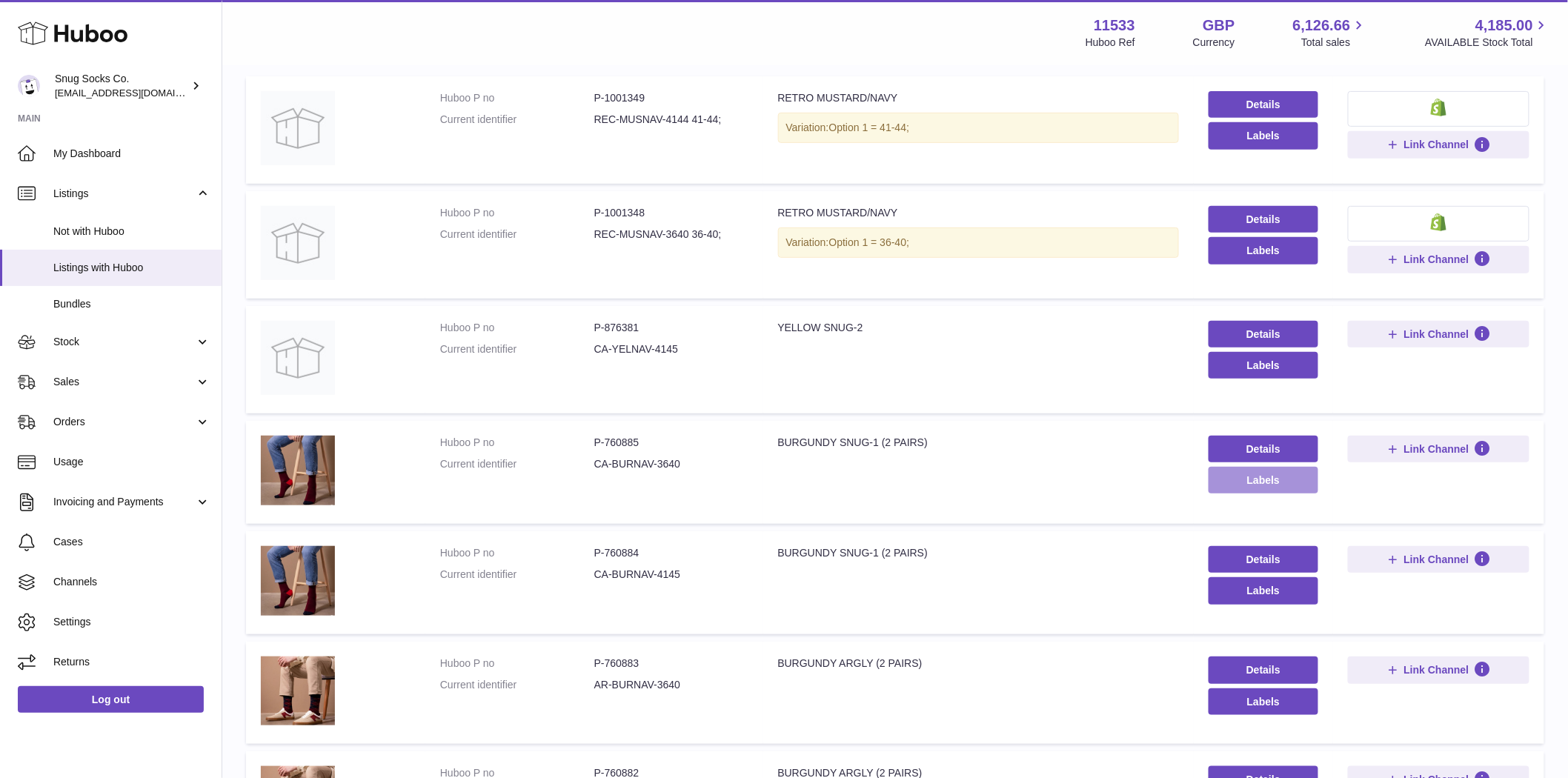
scroll to position [67, 0]
